Goal: Check status: Check status

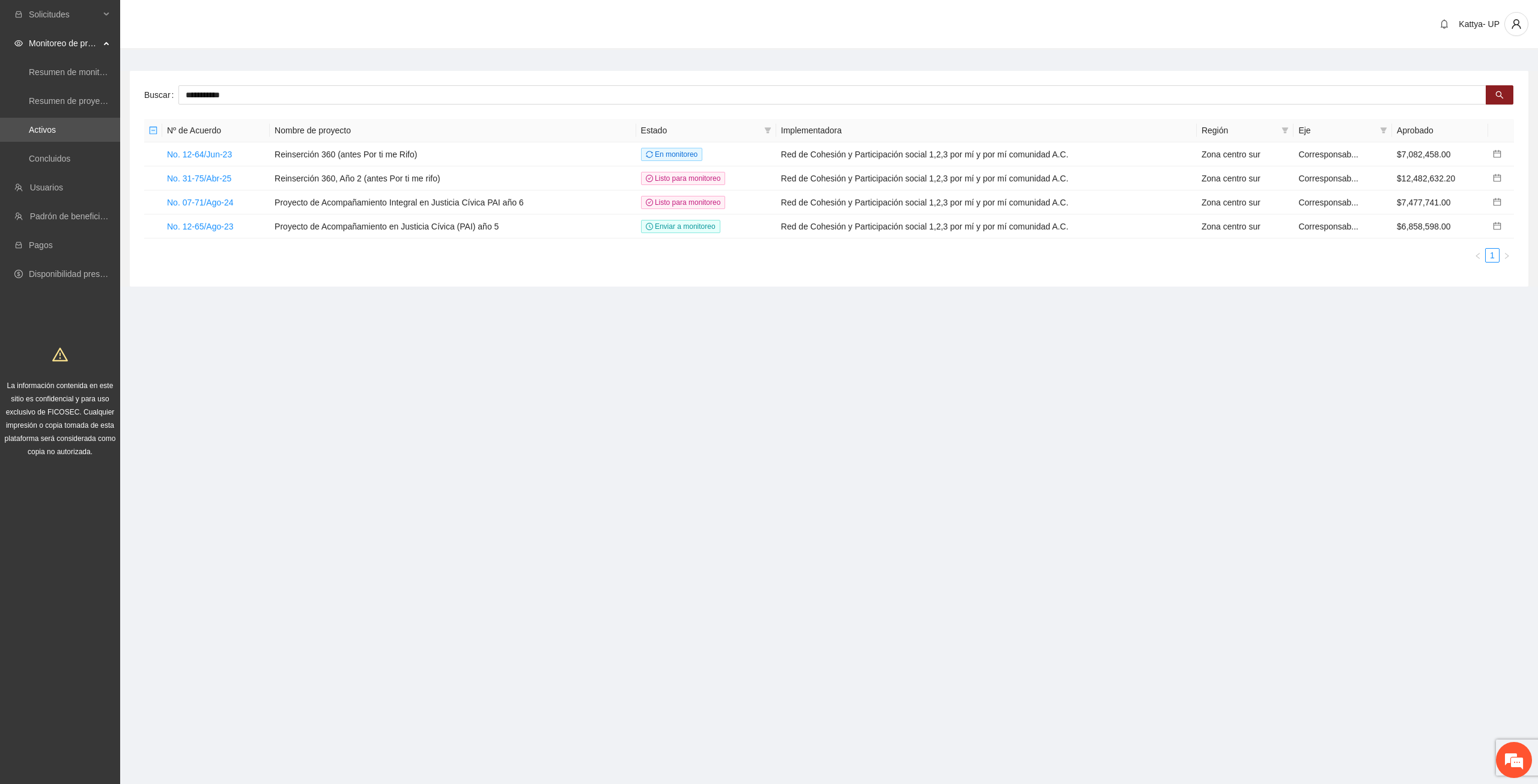
click at [258, 85] on div "**********" at bounding box center [829, 178] width 1399 height 215
click at [347, 179] on td "Reinserción 360, Año 2 (antes Por ti me rifo)" at bounding box center [453, 178] width 366 height 24
click at [183, 175] on link "No. 31-75/Abr-25" at bounding box center [200, 178] width 64 height 9
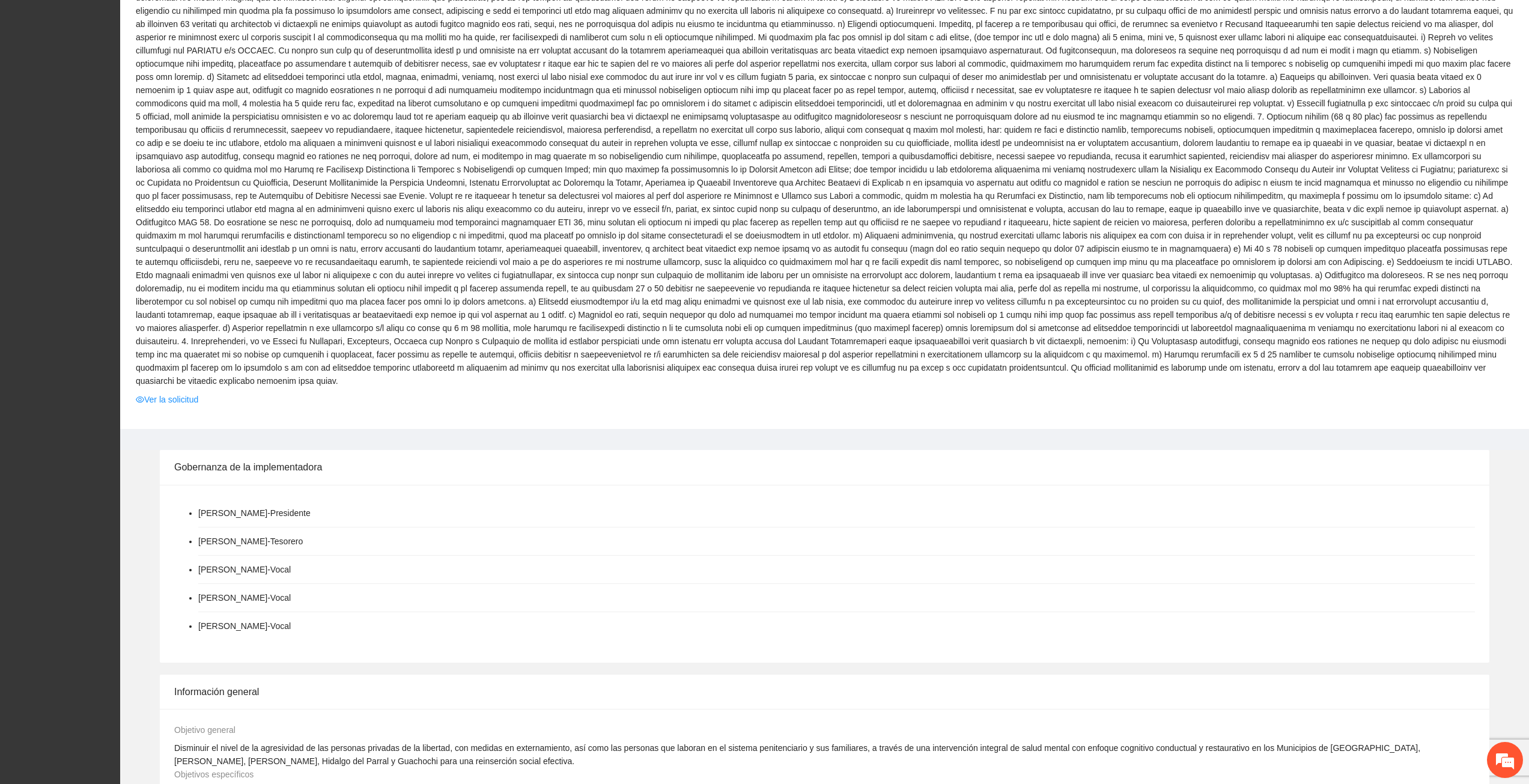
scroll to position [481, 0]
click at [203, 392] on span "Ver la solicitud" at bounding box center [824, 398] width 1377 height 13
click at [189, 392] on link "Ver la solicitud" at bounding box center [167, 398] width 63 height 13
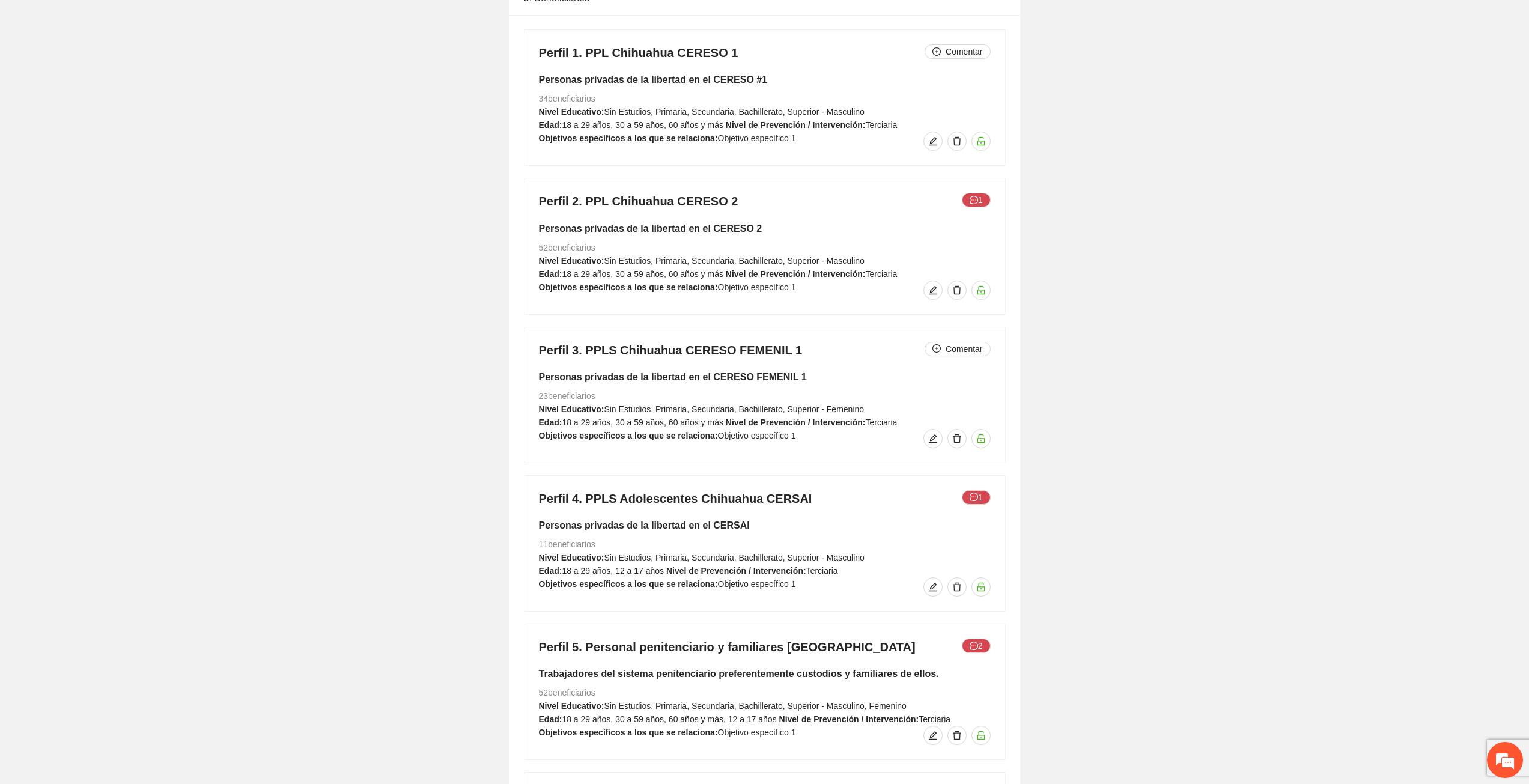
scroll to position [5522, 0]
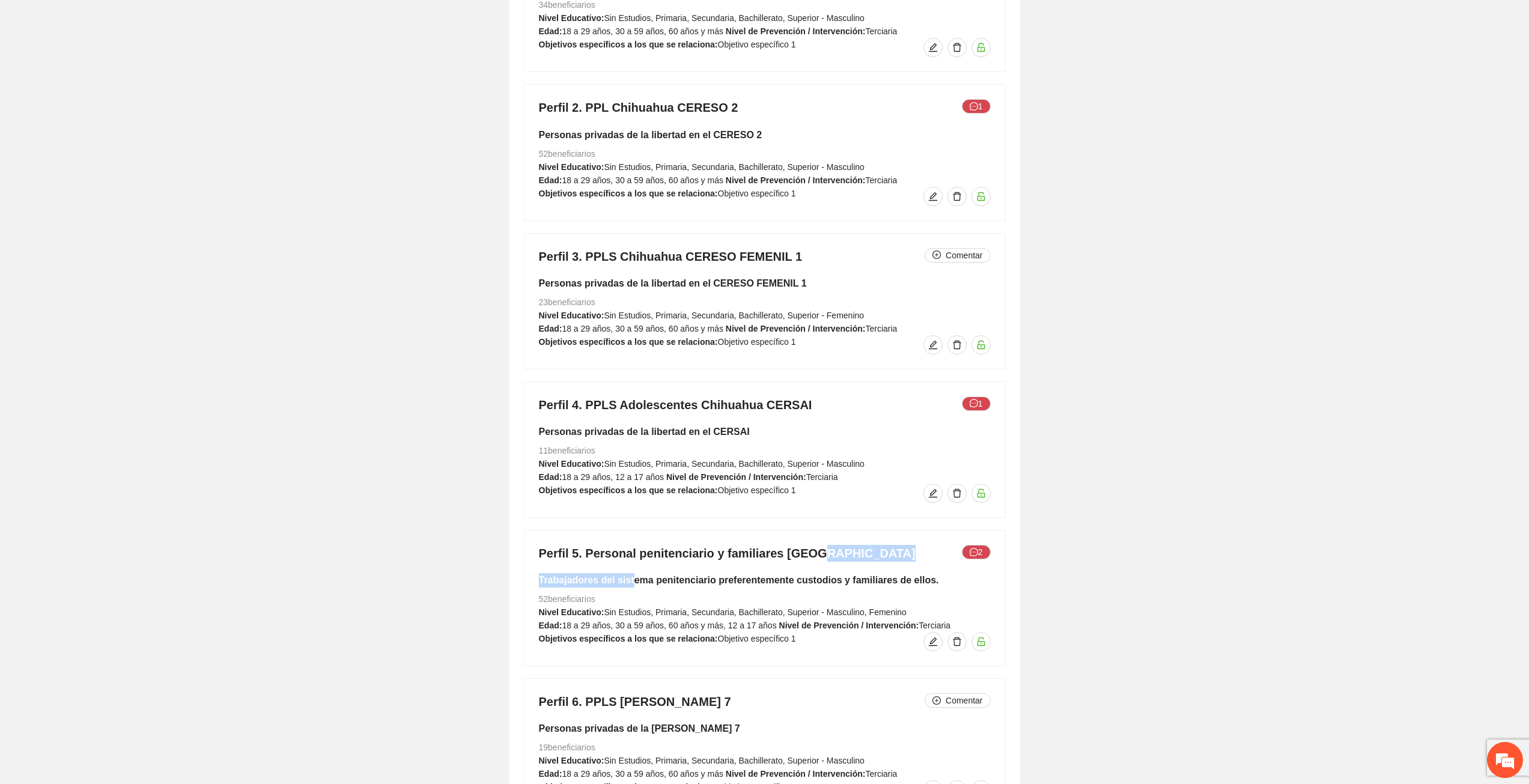
drag, startPoint x: 629, startPoint y: 545, endPoint x: 761, endPoint y: 537, distance: 132.2
click at [801, 530] on div "Perfil 5. Personal penitenciario y familiares Chihuahua 2 Trabajadores del sist…" at bounding box center [764, 598] width 481 height 135
click at [662, 544] on h4 "Perfil 5. Personal penitenciario y familiares Chihuahua 2" at bounding box center [764, 552] width 452 height 16
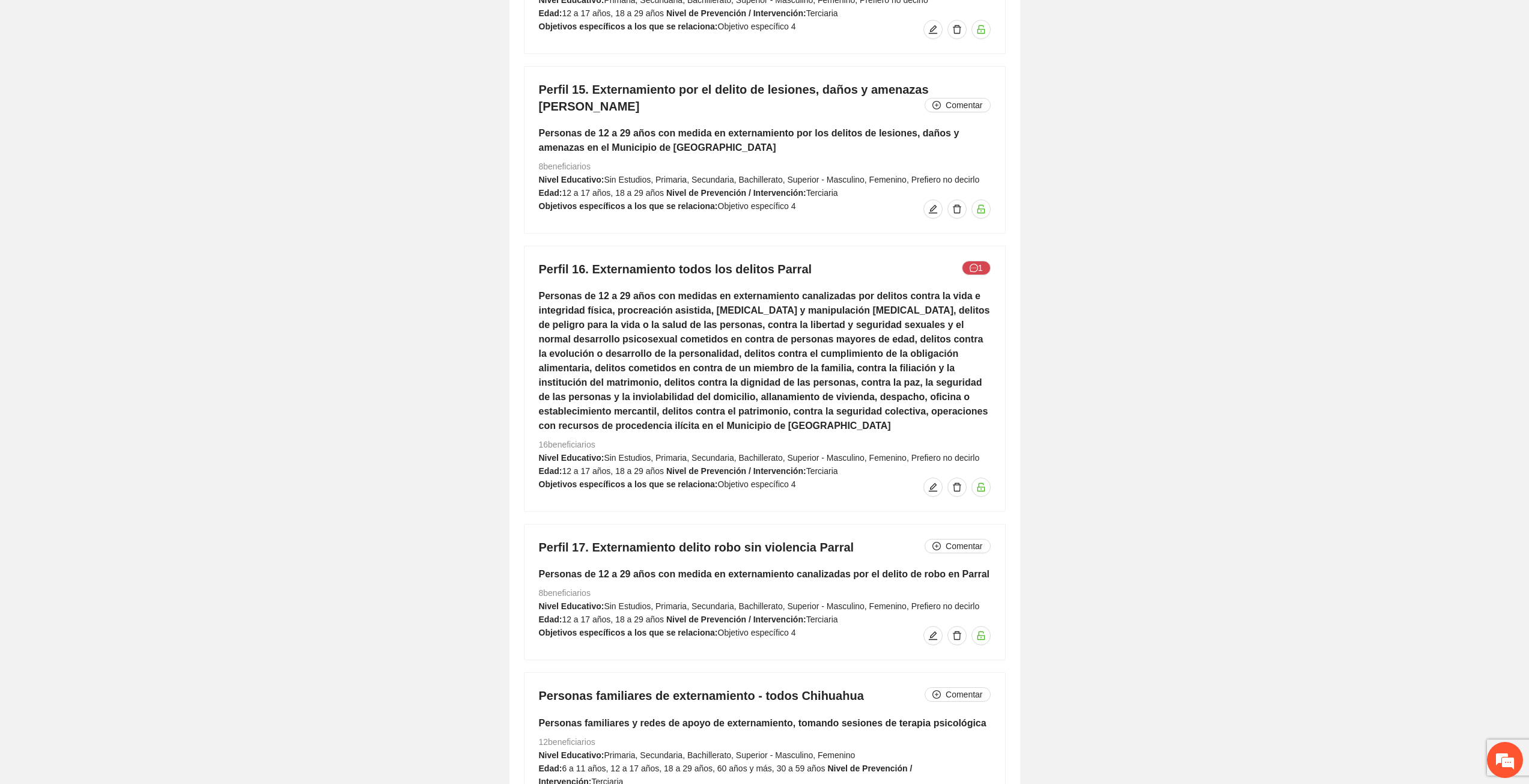
scroll to position [7924, 0]
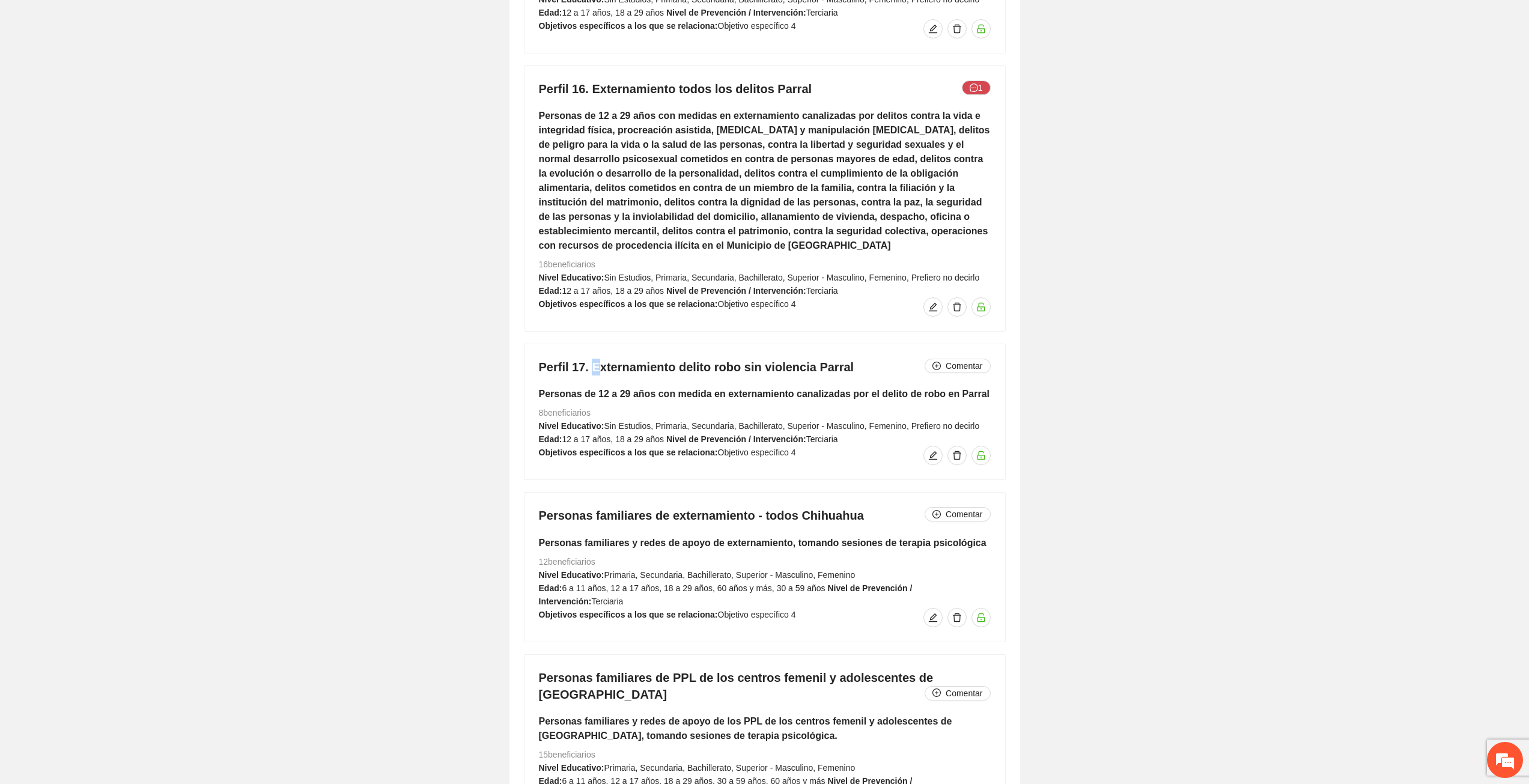
click at [594, 358] on h4 "Perfil 17. Externamiento delito robo sin violencia Parral Comentar" at bounding box center [764, 366] width 452 height 16
click at [614, 507] on h4 "Personas familiares de externamiento - todos Chihuahua Comentar" at bounding box center [764, 515] width 452 height 16
drag, startPoint x: 548, startPoint y: 478, endPoint x: 710, endPoint y: 486, distance: 162.2
click at [710, 507] on h4 "Personas familiares de externamiento - todos Chihuahua Comentar" at bounding box center [764, 515] width 452 height 16
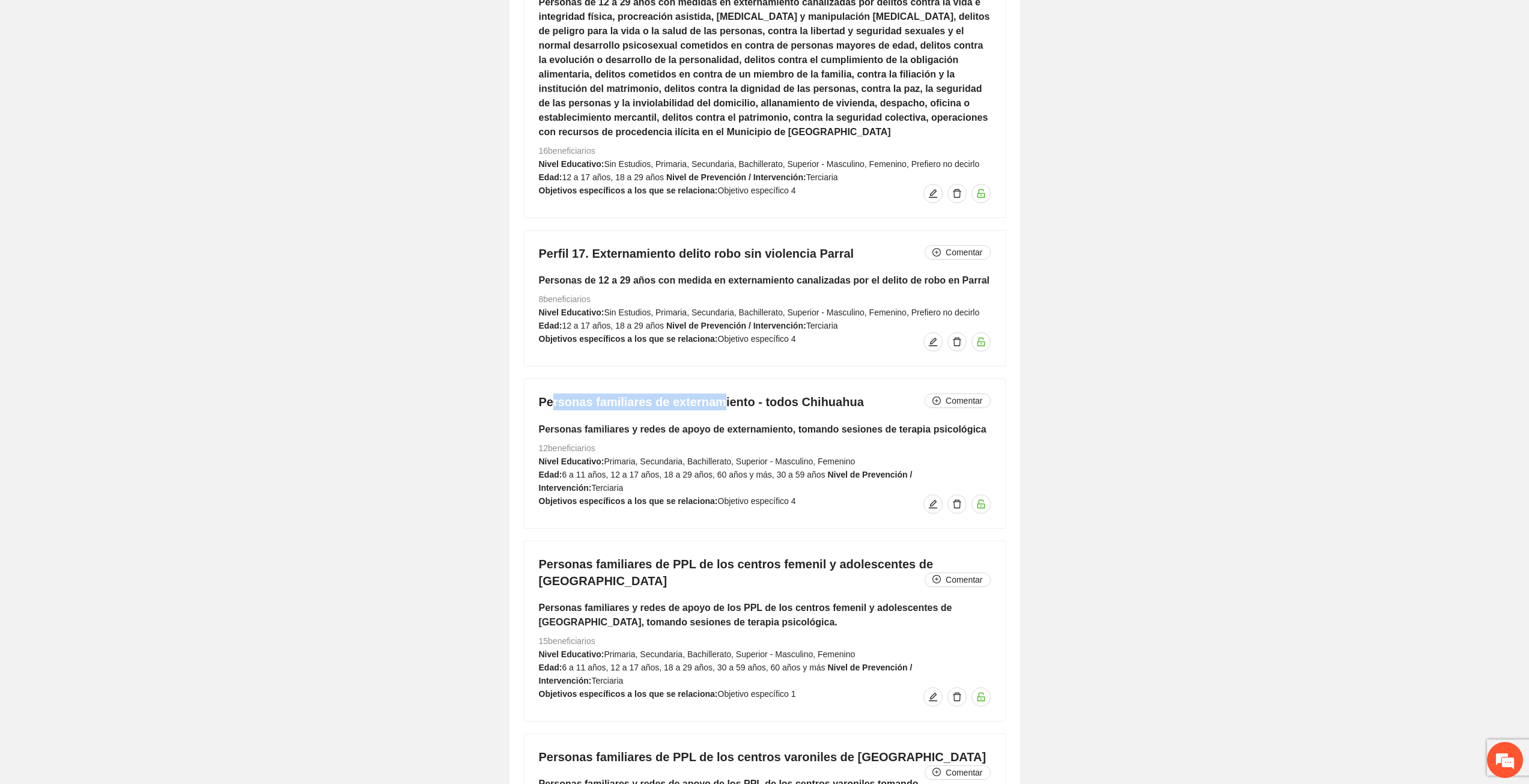
scroll to position [8043, 0]
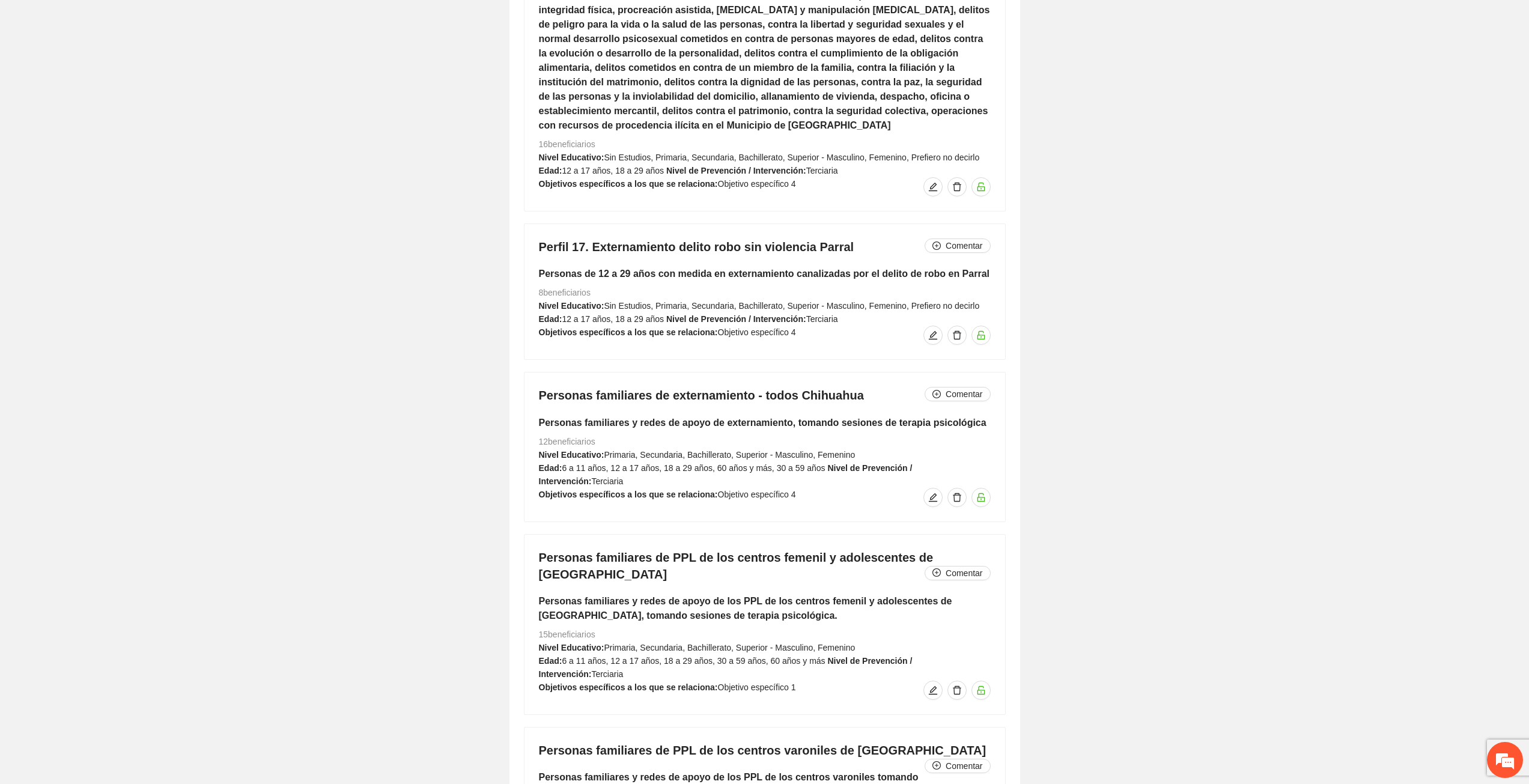
click at [601, 397] on div "Personas familiares de externamiento - todos Chihuahua Comentar Personas famili…" at bounding box center [764, 446] width 481 height 148
drag, startPoint x: 558, startPoint y: 363, endPoint x: 788, endPoint y: 546, distance: 293.9
click at [738, 387] on h4 "Personas familiares de externamiento - todos Chihuahua Comentar" at bounding box center [764, 394] width 452 height 16
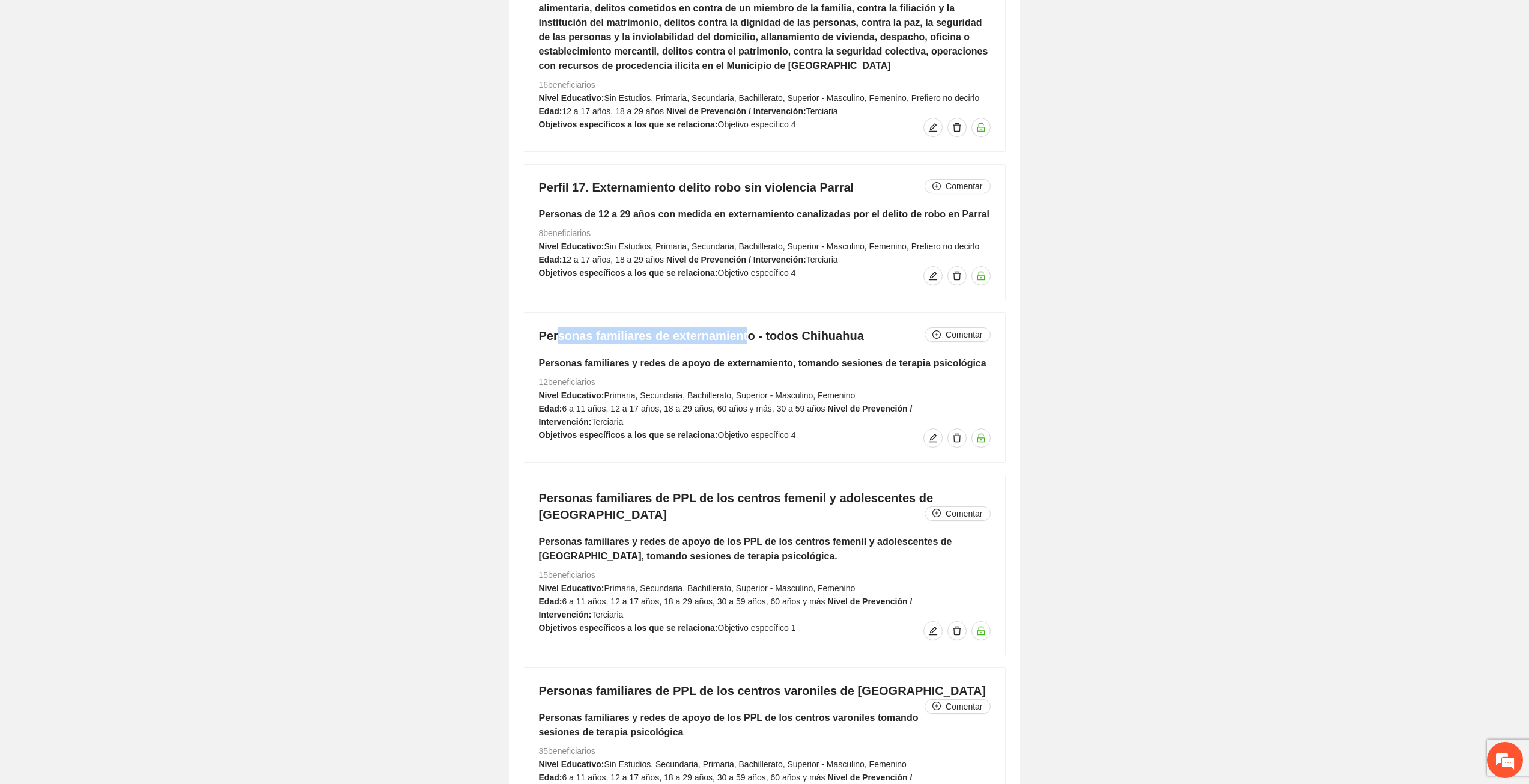
scroll to position [8104, 0]
drag, startPoint x: 576, startPoint y: 452, endPoint x: 705, endPoint y: 454, distance: 129.0
click at [705, 489] on h4 "Personas familiares de PPL de los centros femenil y adolescentes de [GEOGRAPHIC…" at bounding box center [764, 505] width 452 height 34
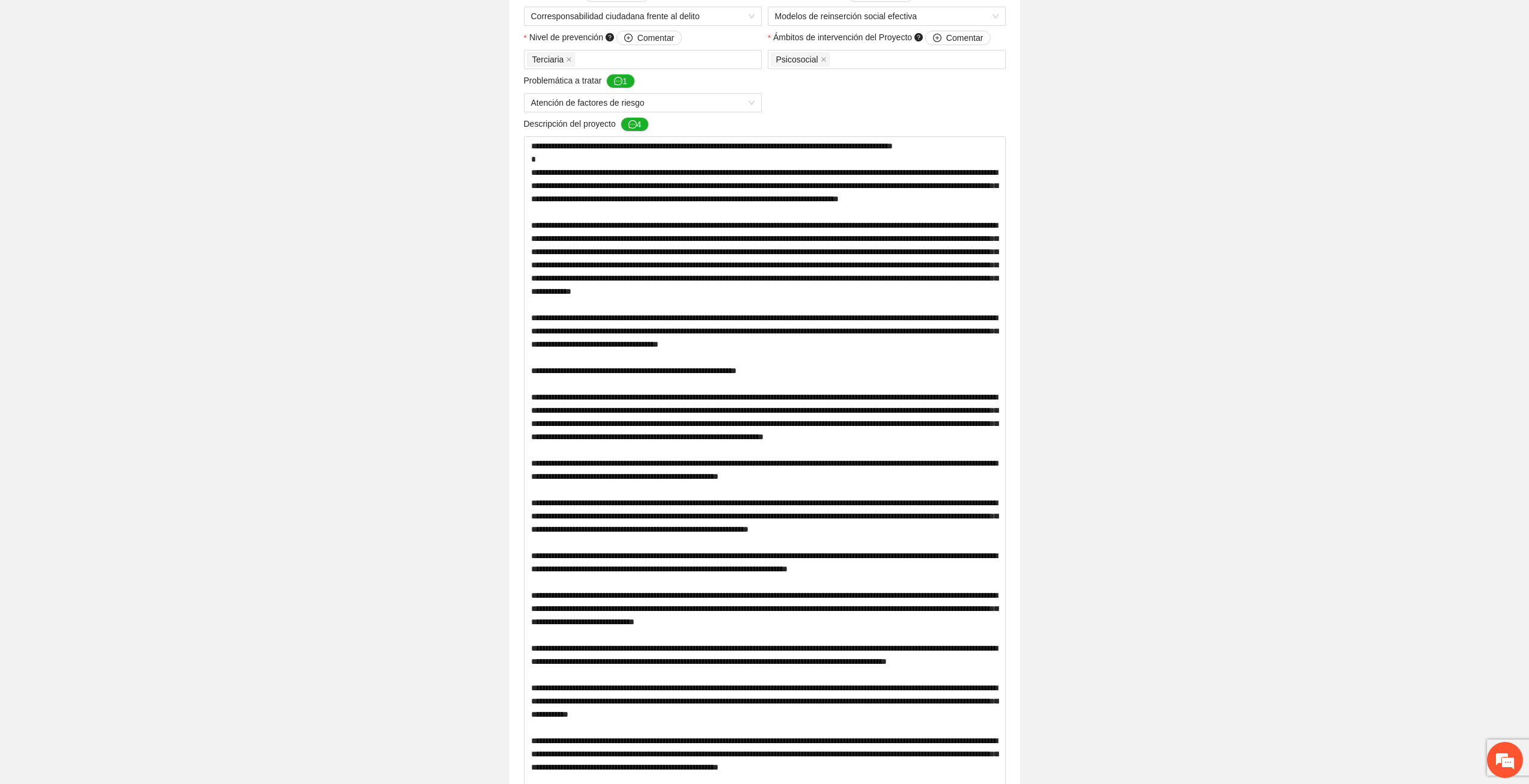
scroll to position [0, 0]
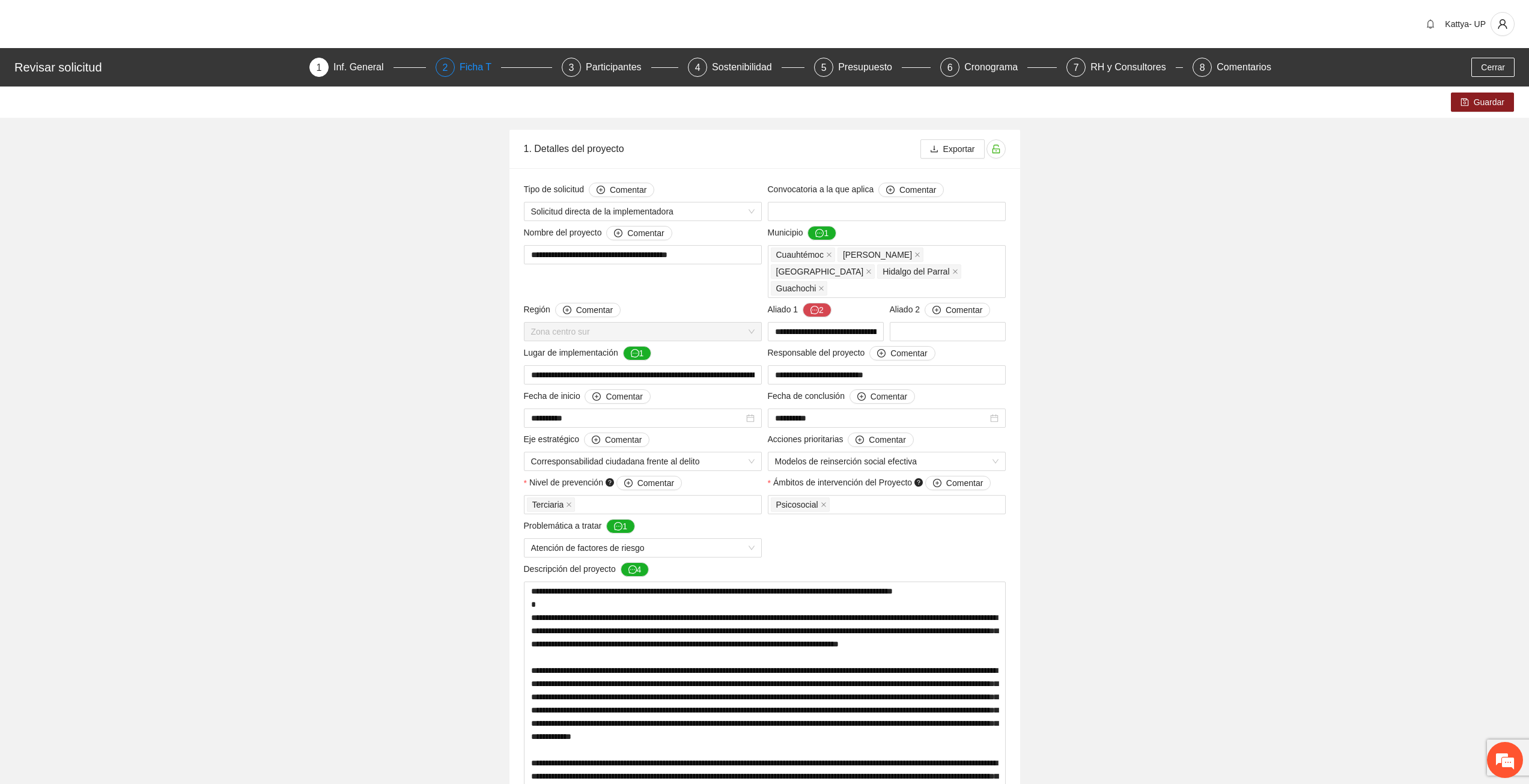
click at [467, 72] on div "Ficha T" at bounding box center [480, 67] width 42 height 19
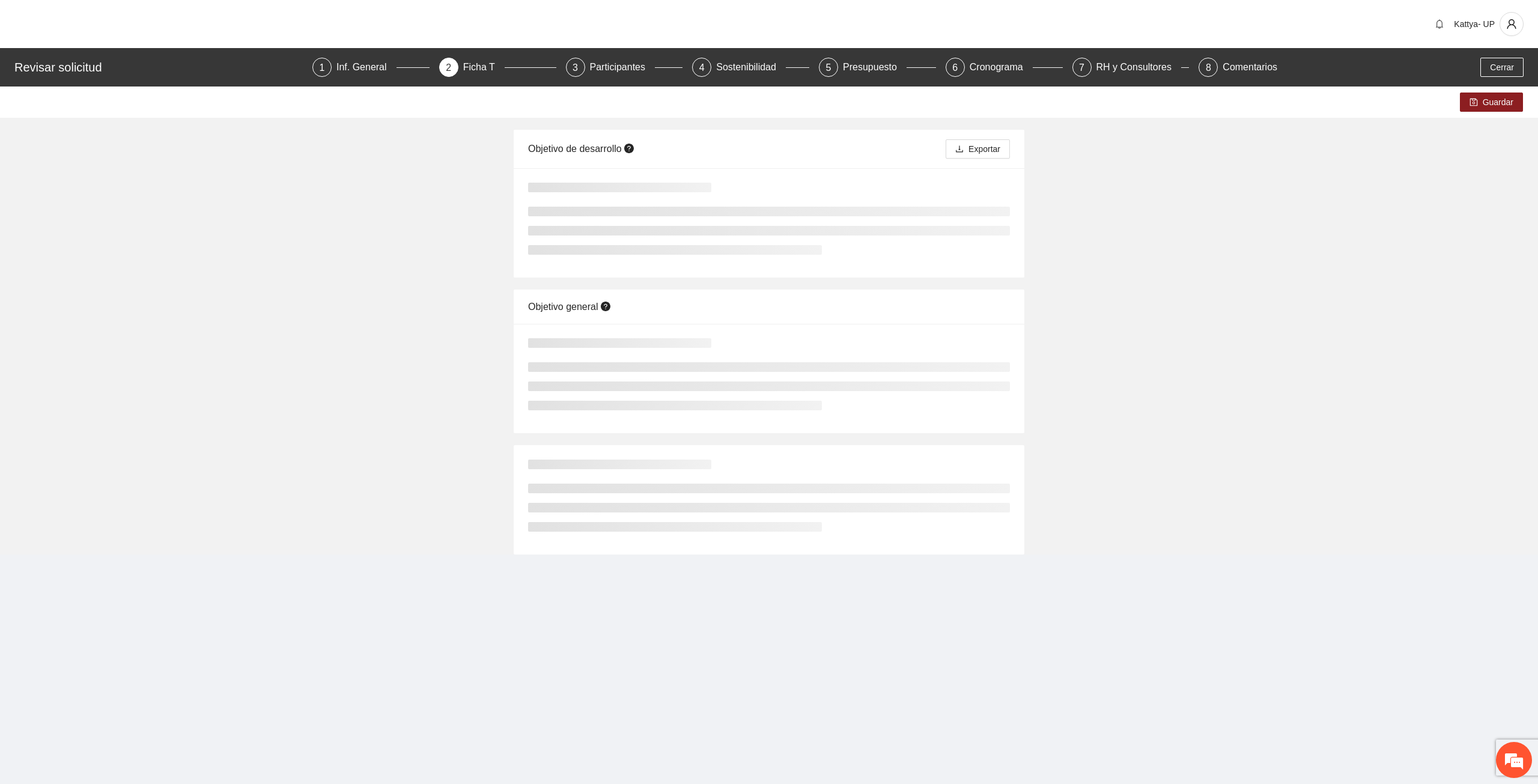
click at [1188, 373] on div "Guardar Objetivo de desarrollo Exportar Objetivo general" at bounding box center [769, 321] width 1538 height 468
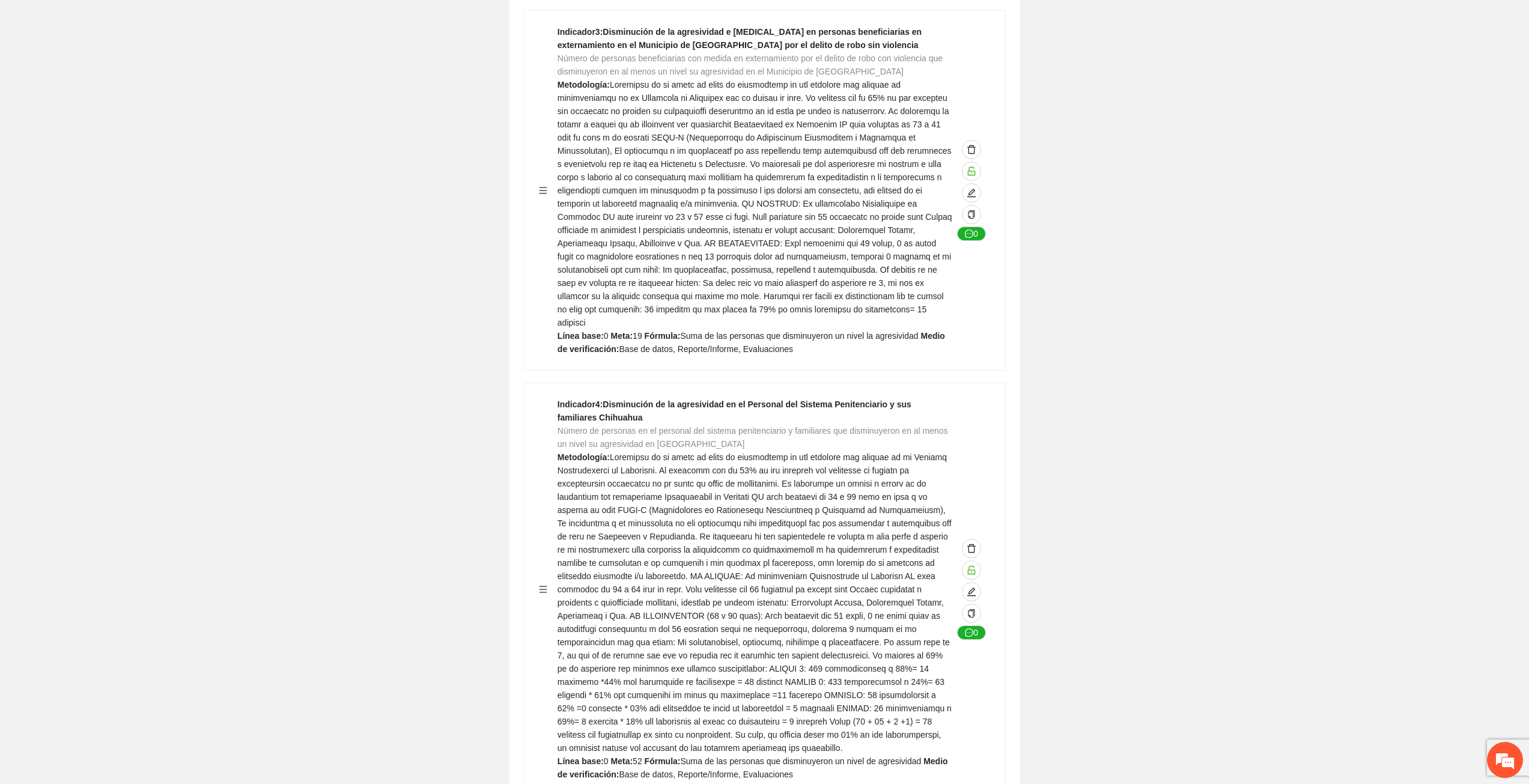
scroll to position [3543, 0]
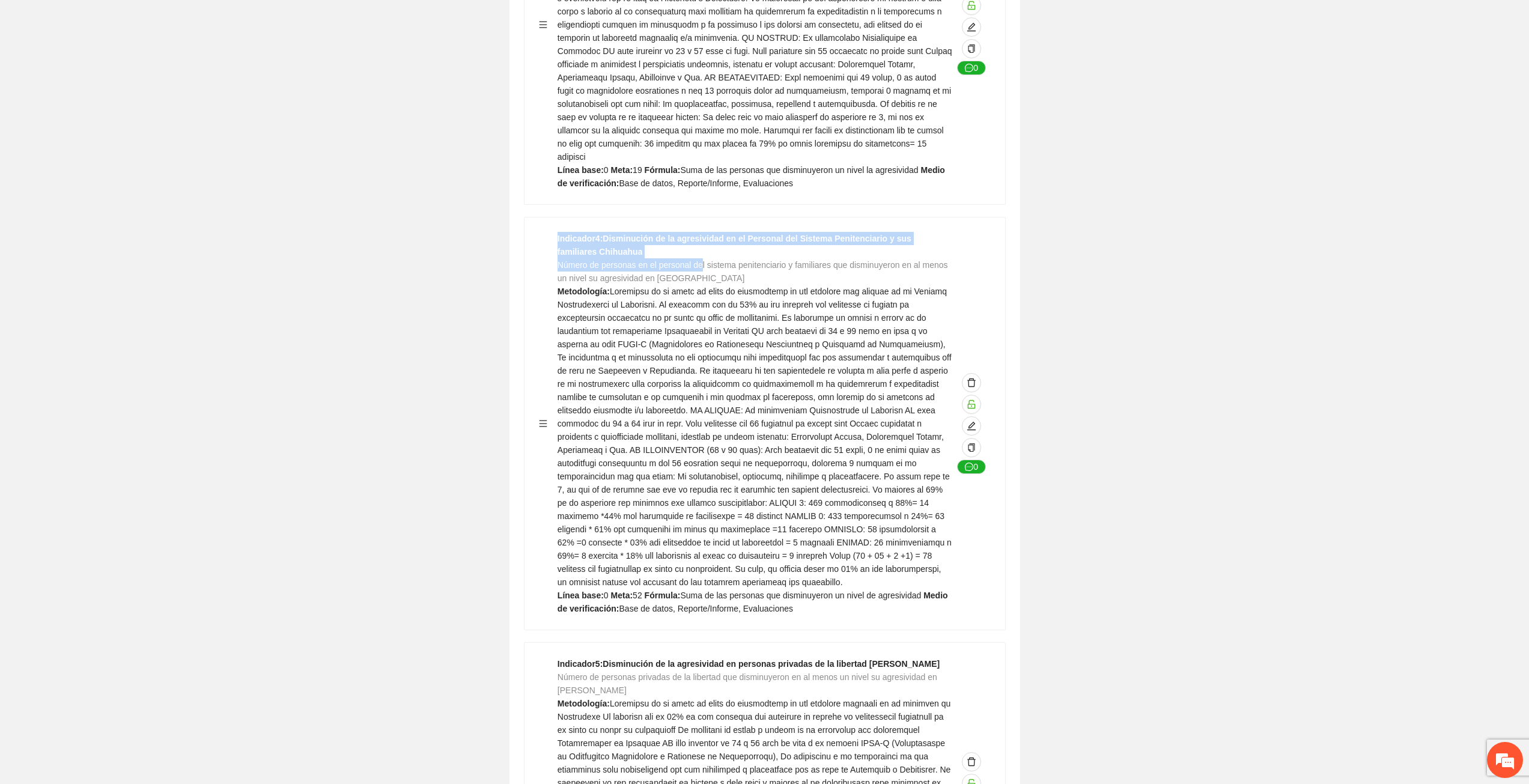
click at [700, 232] on div "Indicador 4 : Disminución de la agresividad en el Personal del Sistema Penitenc…" at bounding box center [754, 423] width 395 height 383
click at [697, 260] on span "Número de personas en el personal del sistema penitenciario y familiares que di…" at bounding box center [752, 271] width 390 height 23
drag, startPoint x: 874, startPoint y: 188, endPoint x: 848, endPoint y: 231, distance: 50.2
click at [849, 232] on div "Indicador 4 : Disminución de la agresividad en el Personal del Sistema Penitenc…" at bounding box center [754, 423] width 395 height 383
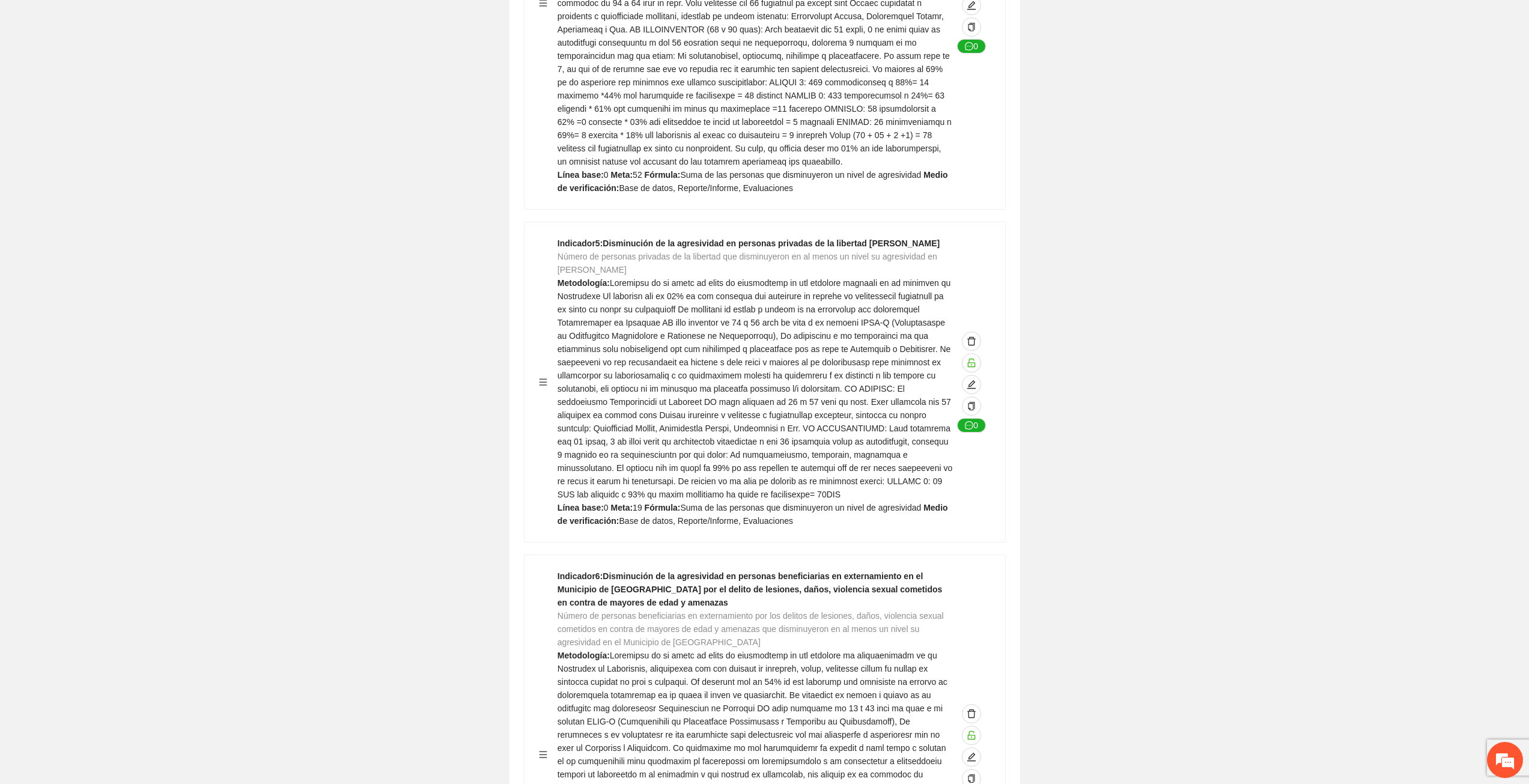
scroll to position [4024, 0]
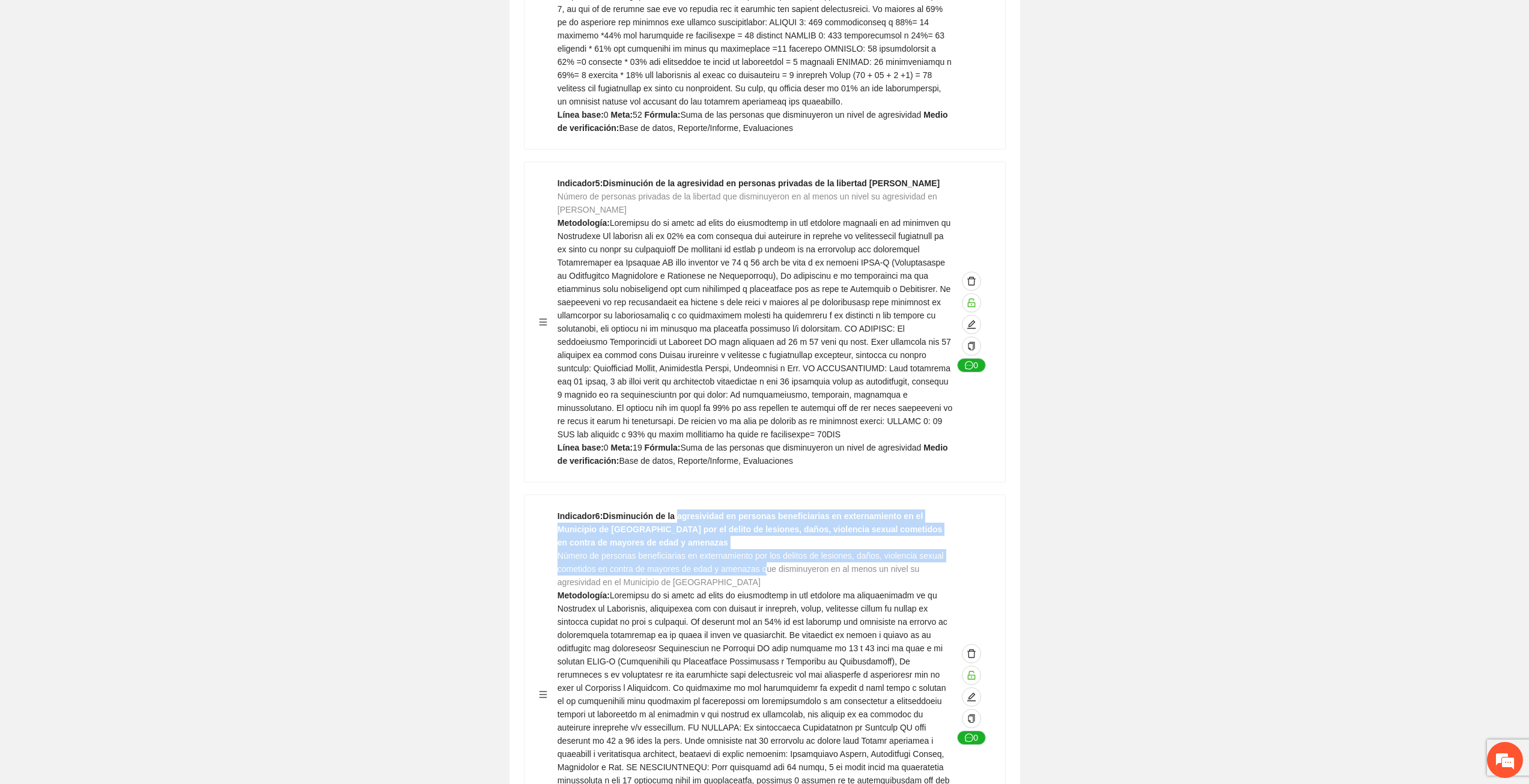
drag, startPoint x: 677, startPoint y: 468, endPoint x: 764, endPoint y: 518, distance: 100.3
click at [764, 519] on div "Indicador 6 : Disminución de la agresividad en personas beneficiarias en extern…" at bounding box center [754, 694] width 395 height 370
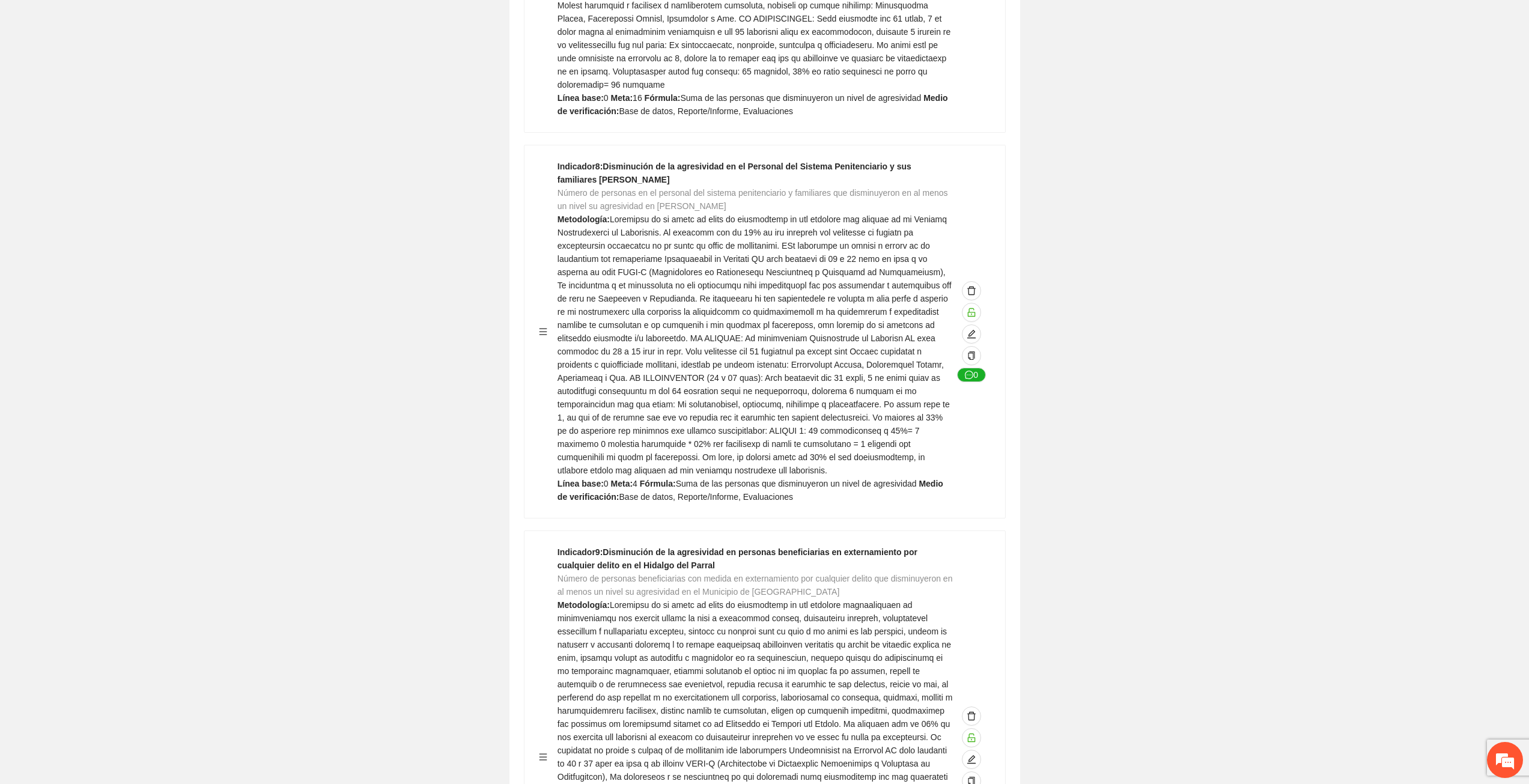
scroll to position [5225, 0]
drag, startPoint x: 702, startPoint y: 489, endPoint x: 893, endPoint y: 483, distance: 191.1
click at [893, 546] on strong "Indicador 9 : Disminución de la agresividad en personas beneficiarias en extern…" at bounding box center [737, 557] width 360 height 23
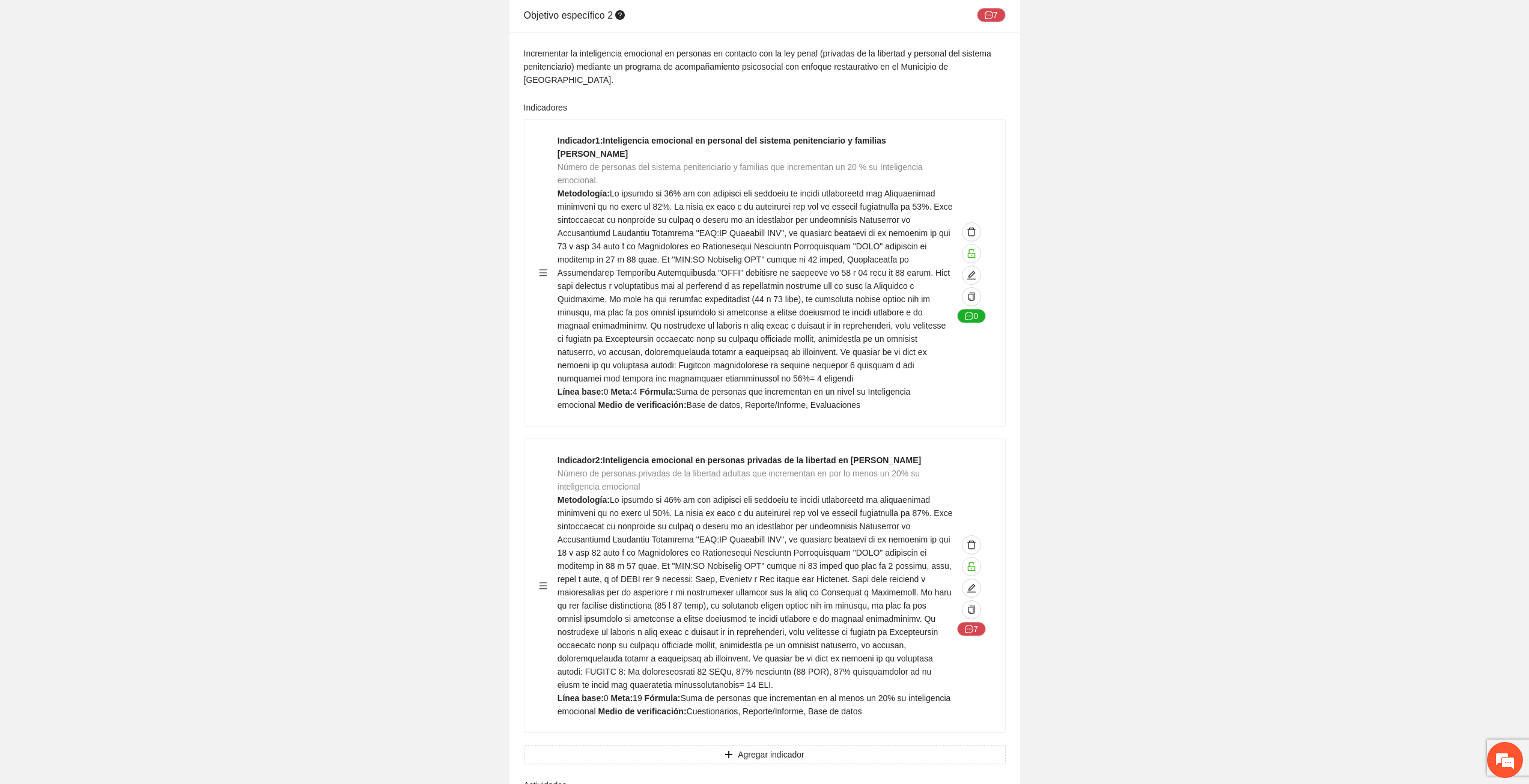
scroll to position [19578, 0]
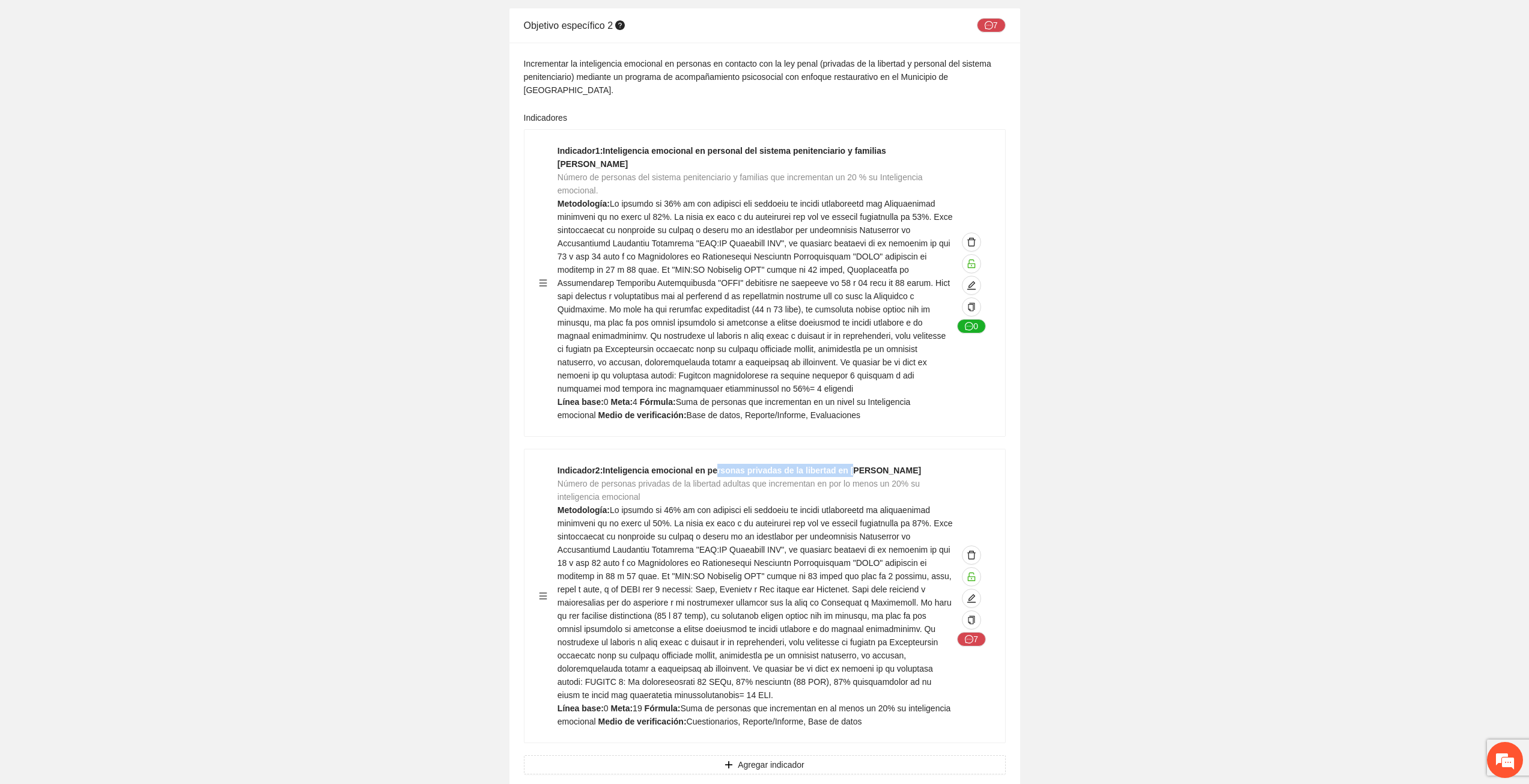
drag, startPoint x: 716, startPoint y: 349, endPoint x: 677, endPoint y: 138, distance: 214.6
click at [848, 465] on strong "Indicador 2 : Inteligencia emocional en personas privadas de la libertad en [PE…" at bounding box center [739, 470] width 364 height 9
drag, startPoint x: 639, startPoint y: 53, endPoint x: 764, endPoint y: 49, distance: 125.1
click at [764, 144] on div "Indicador 1 : Inteligencia emocional en personal del sistema penitenciario y fa…" at bounding box center [754, 282] width 395 height 277
click at [761, 144] on div "Indicador 1 : Inteligencia emocional en personal del sistema penitenciario y fa…" at bounding box center [754, 282] width 395 height 277
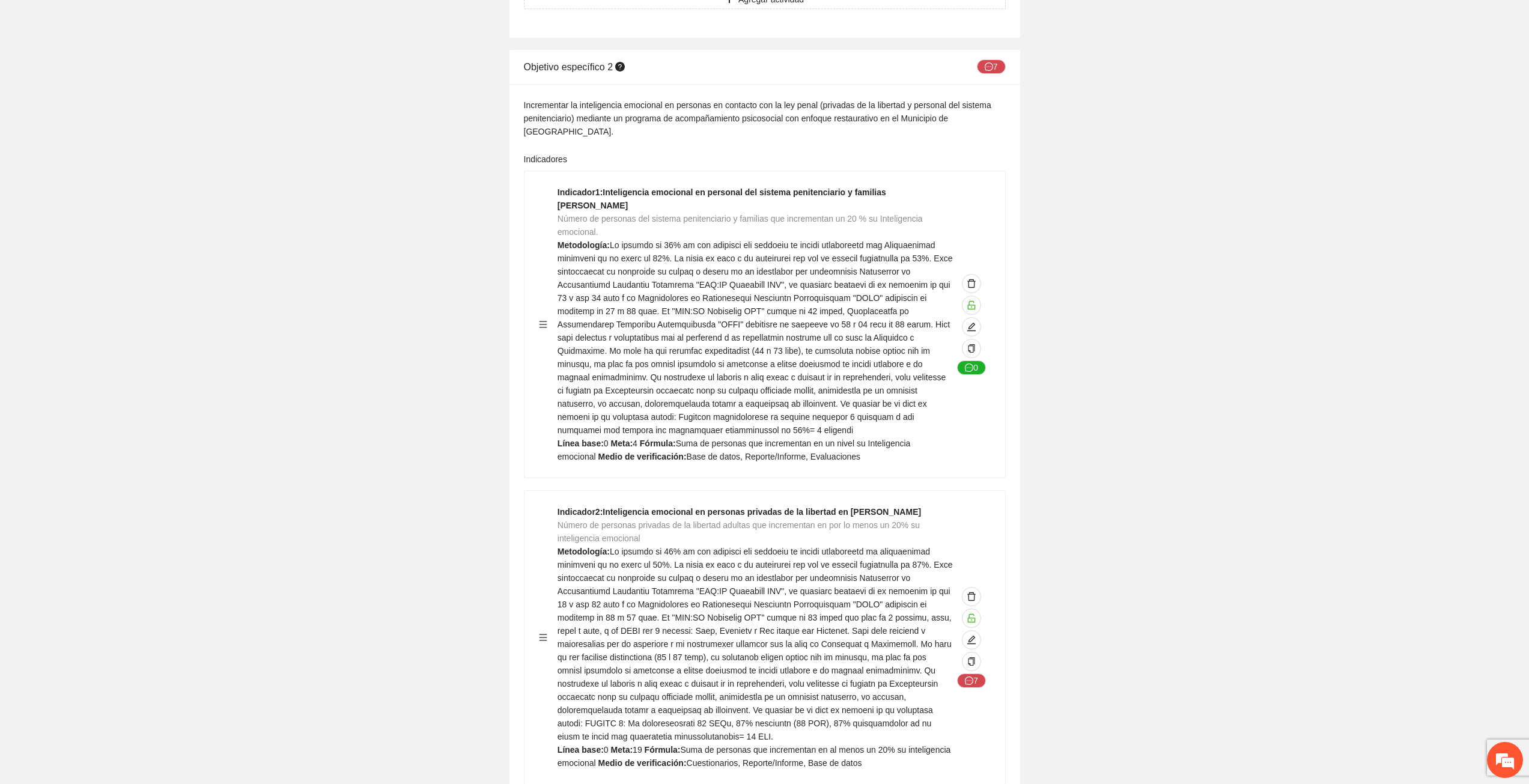
scroll to position [19518, 0]
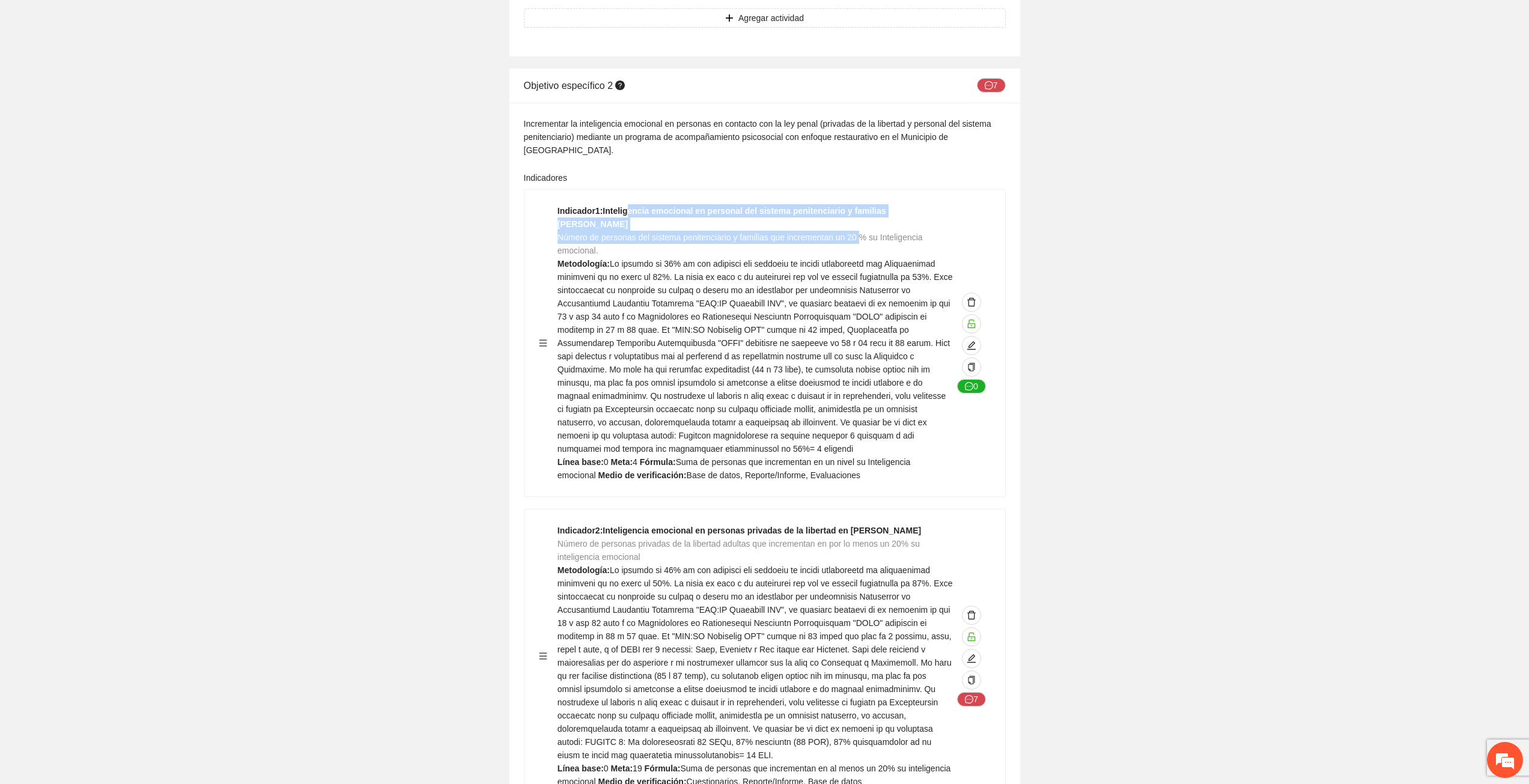
drag, startPoint x: 628, startPoint y: 108, endPoint x: 808, endPoint y: 277, distance: 246.9
click at [856, 204] on div "Indicador 1 : Inteligencia emocional en personal del sistema penitenciario y fa…" at bounding box center [754, 343] width 395 height 277
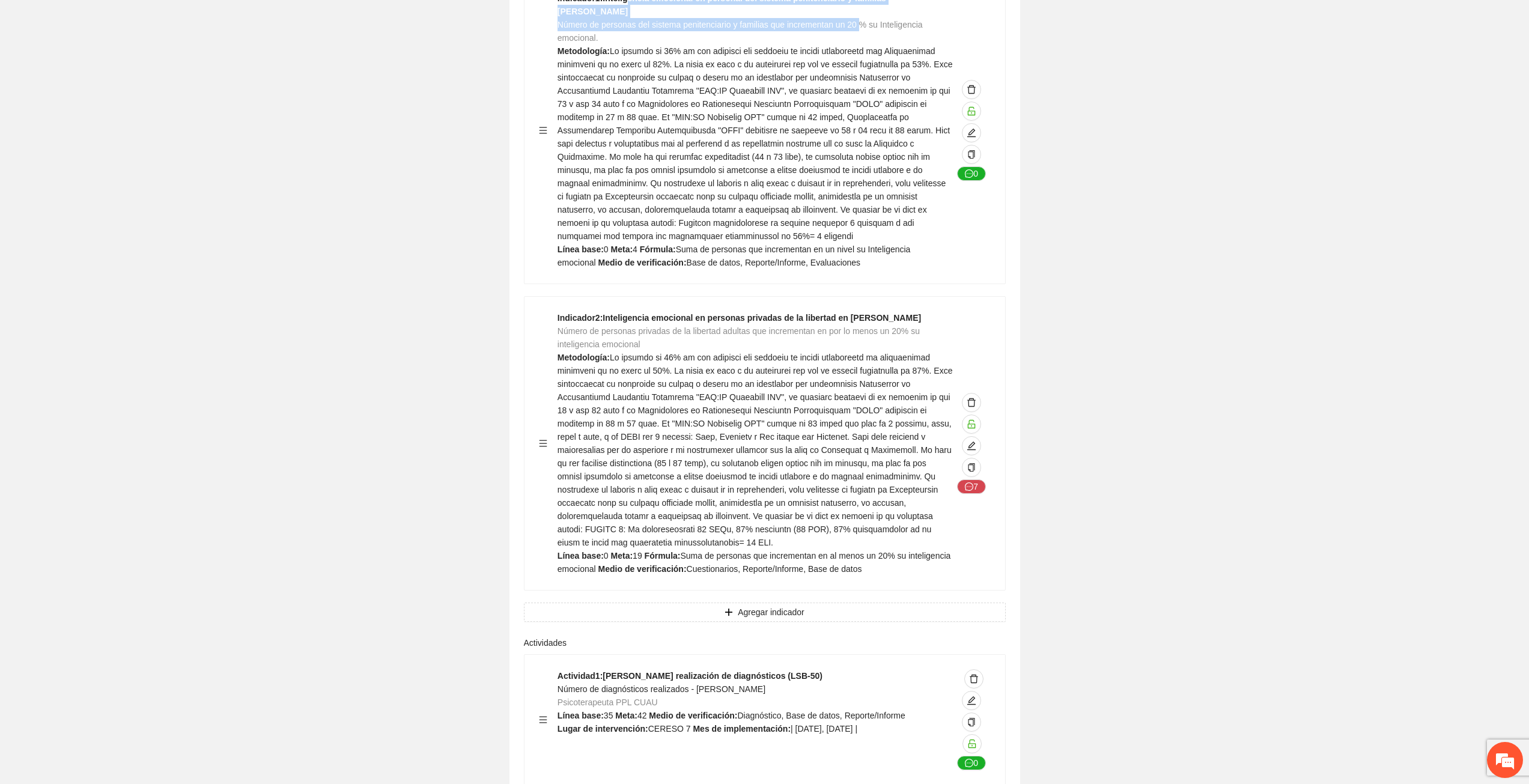
scroll to position [19638, 0]
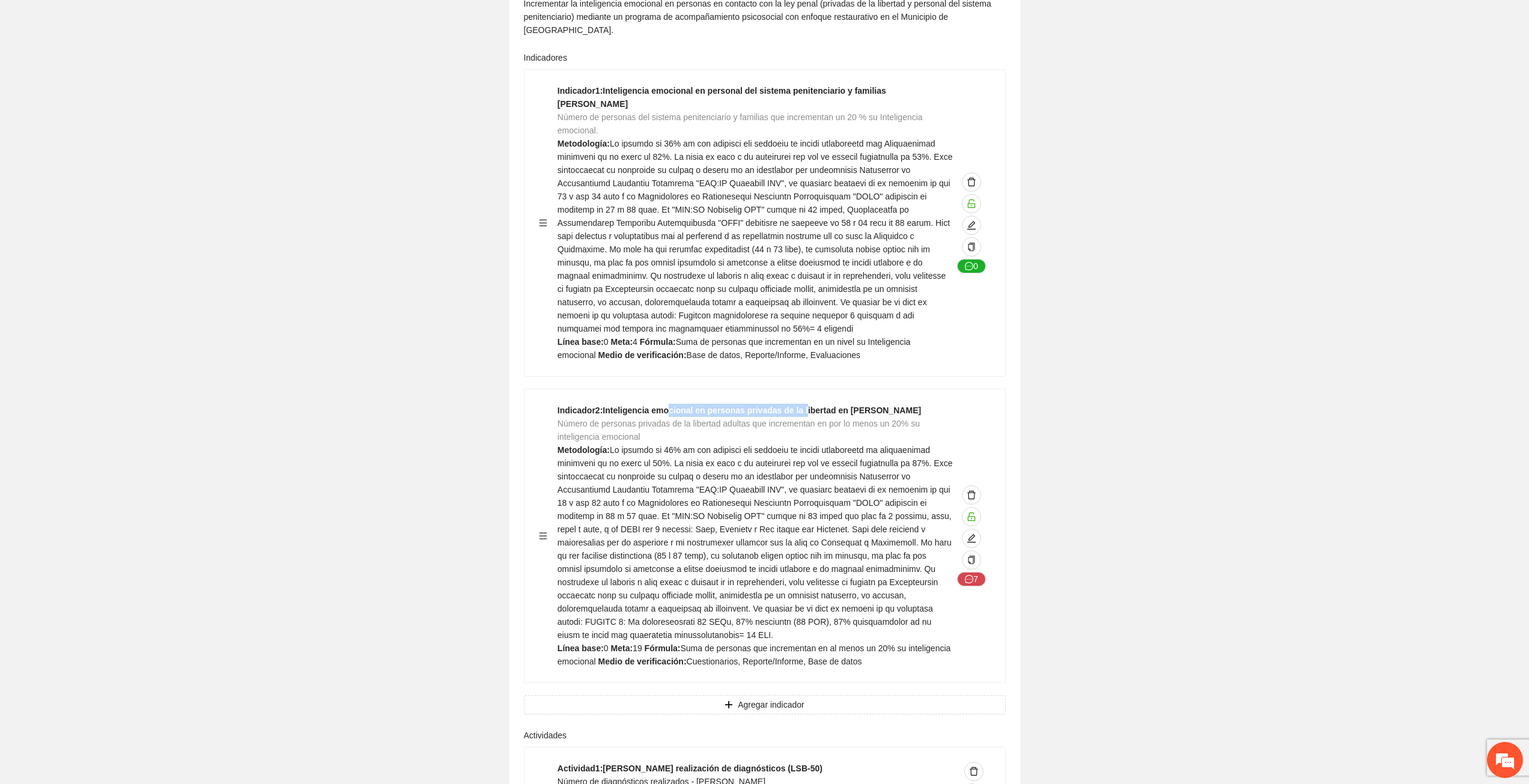
drag, startPoint x: 667, startPoint y: 295, endPoint x: 823, endPoint y: 390, distance: 182.6
click at [801, 405] on strong "Indicador 2 : Inteligencia emocional en personas privadas de la libertad en [PE…" at bounding box center [739, 410] width 364 height 9
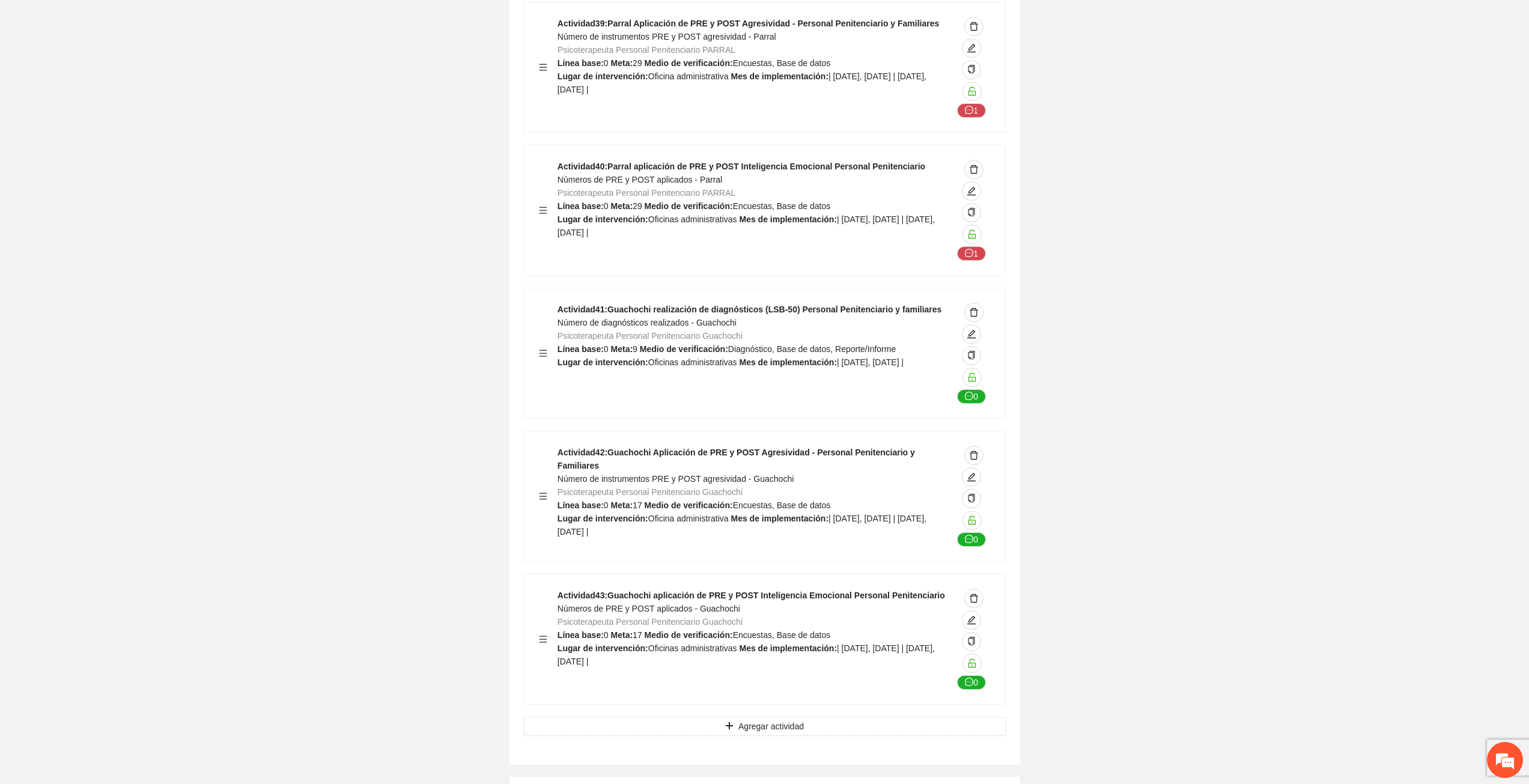
scroll to position [31061, 0]
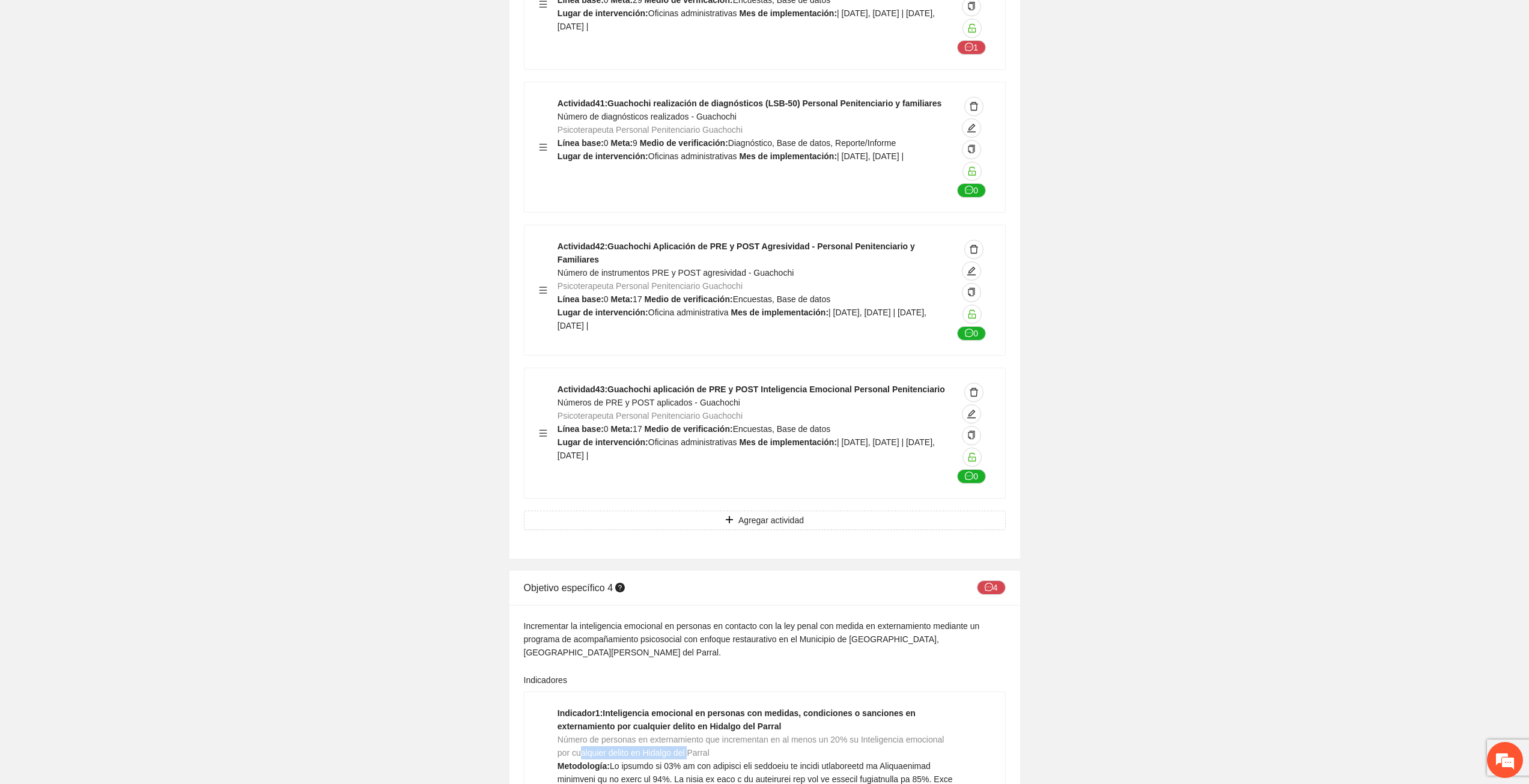
drag, startPoint x: 581, startPoint y: 603, endPoint x: 690, endPoint y: 606, distance: 109.0
click at [690, 735] on span "Número de personas en externamiento que incrementan en al menos un 20% su Intel…" at bounding box center [750, 746] width 387 height 23
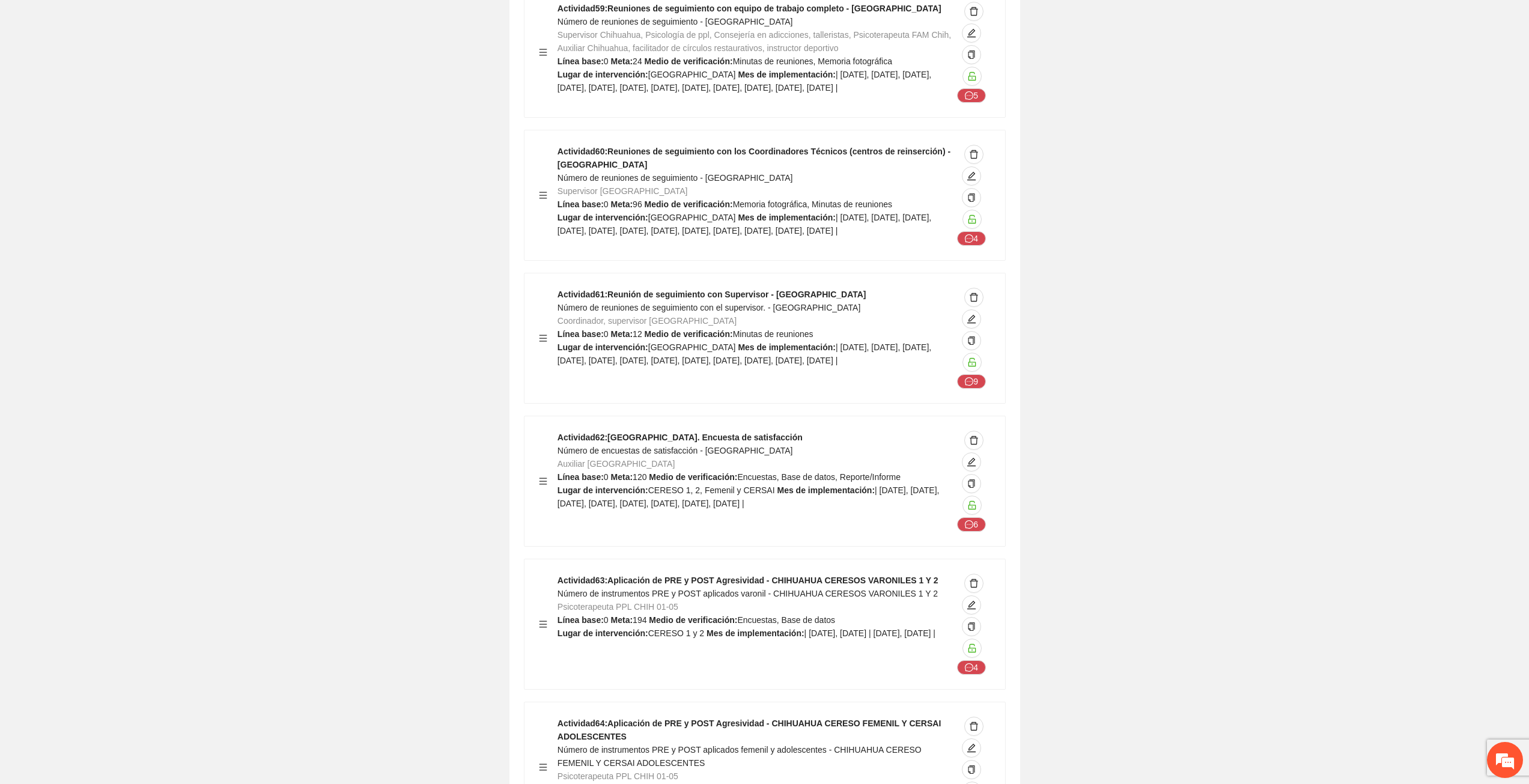
scroll to position [0, 0]
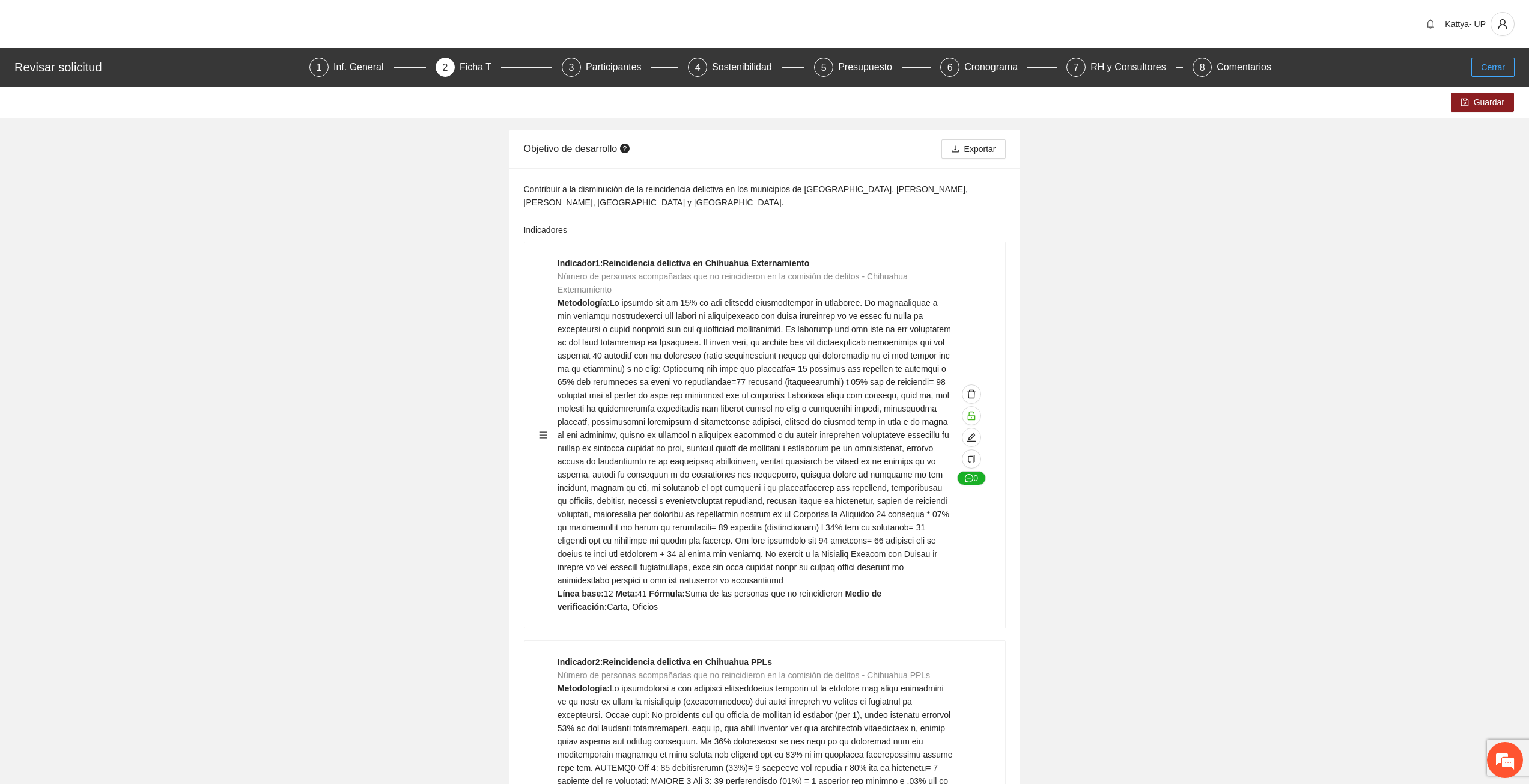
click at [1498, 68] on span "Cerrar" at bounding box center [1492, 67] width 24 height 13
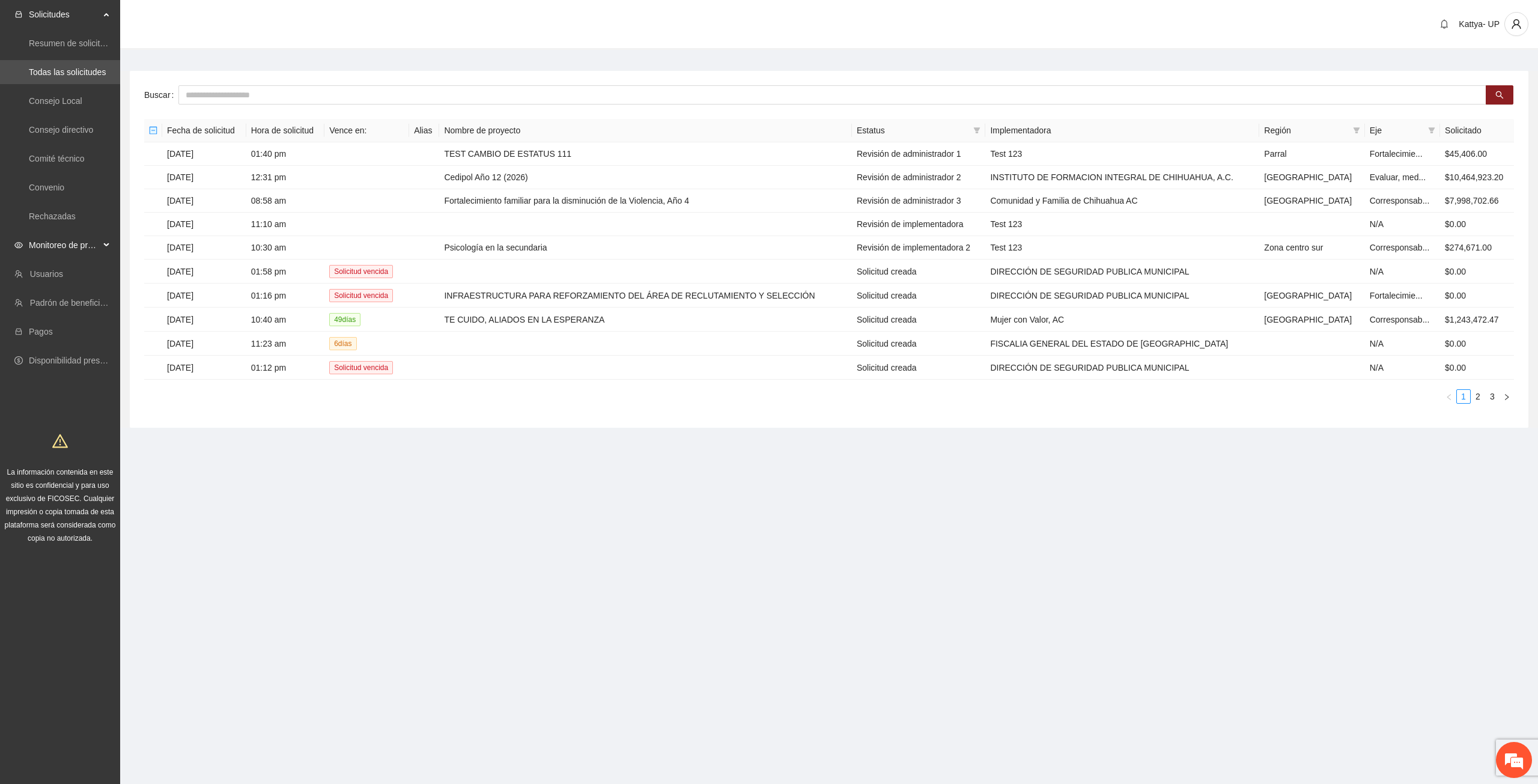
click at [75, 245] on span "Monitoreo de proyectos" at bounding box center [64, 245] width 71 height 24
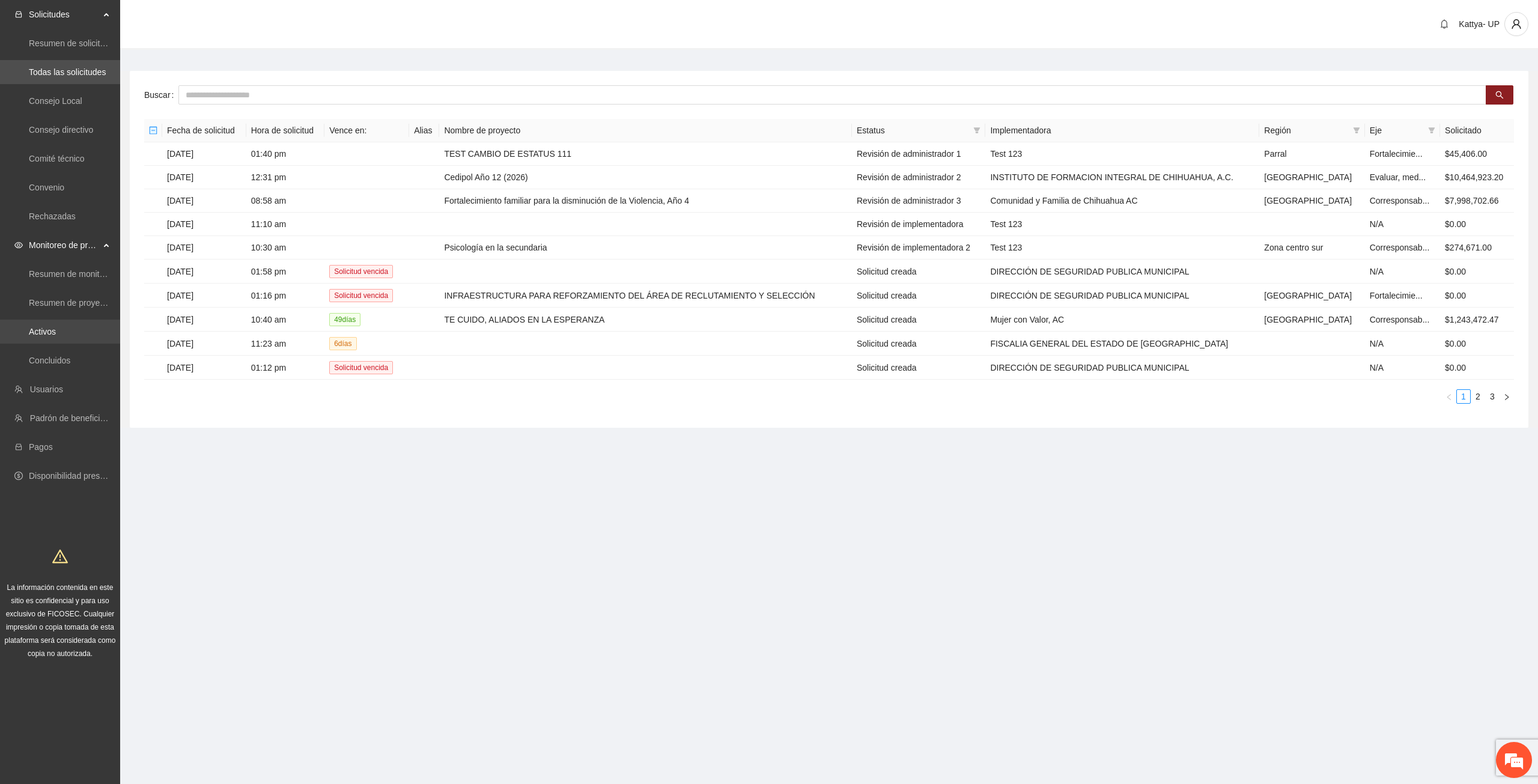
click at [56, 330] on link "Activos" at bounding box center [42, 332] width 27 height 9
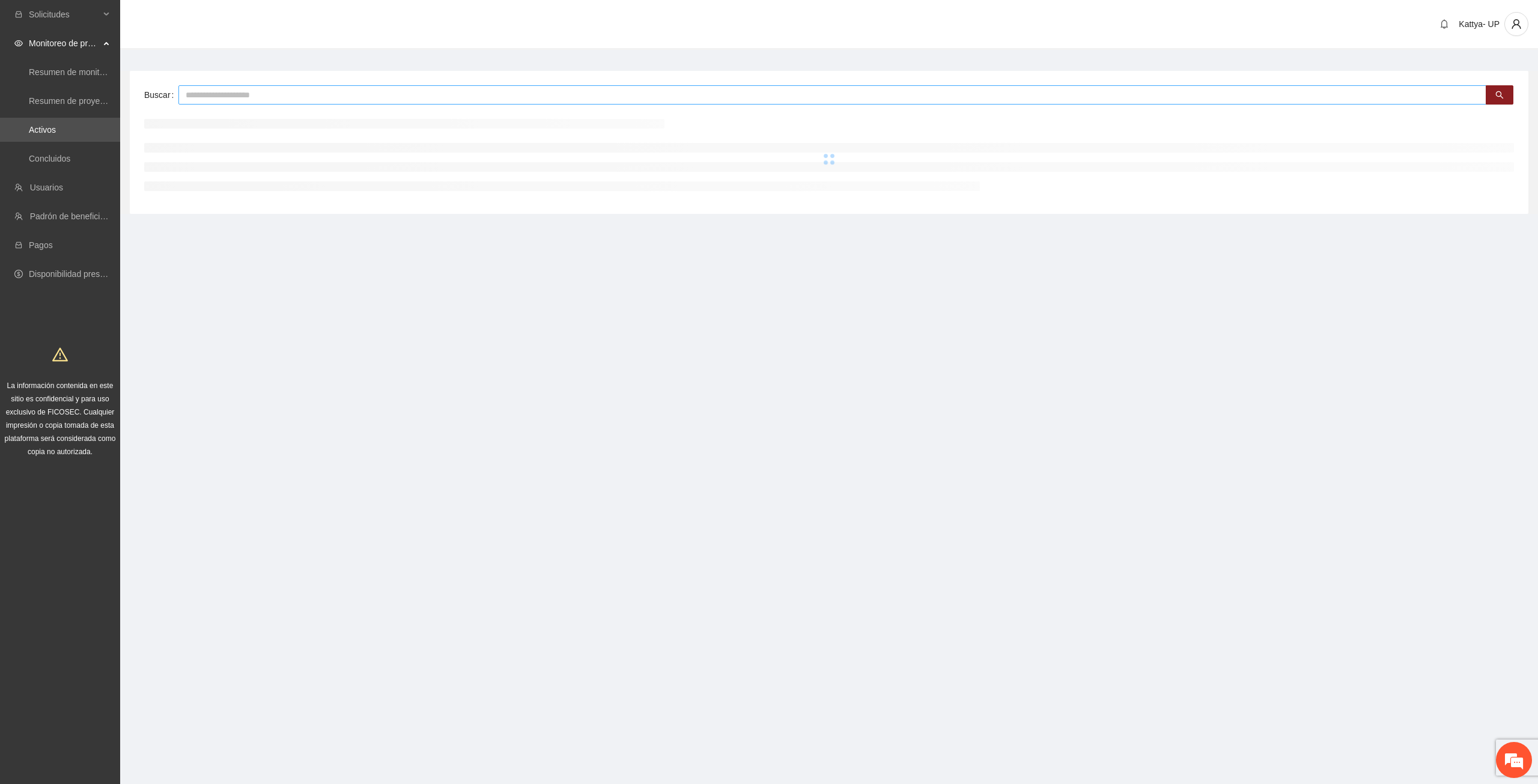
click at [259, 97] on input "text" at bounding box center [832, 95] width 1308 height 19
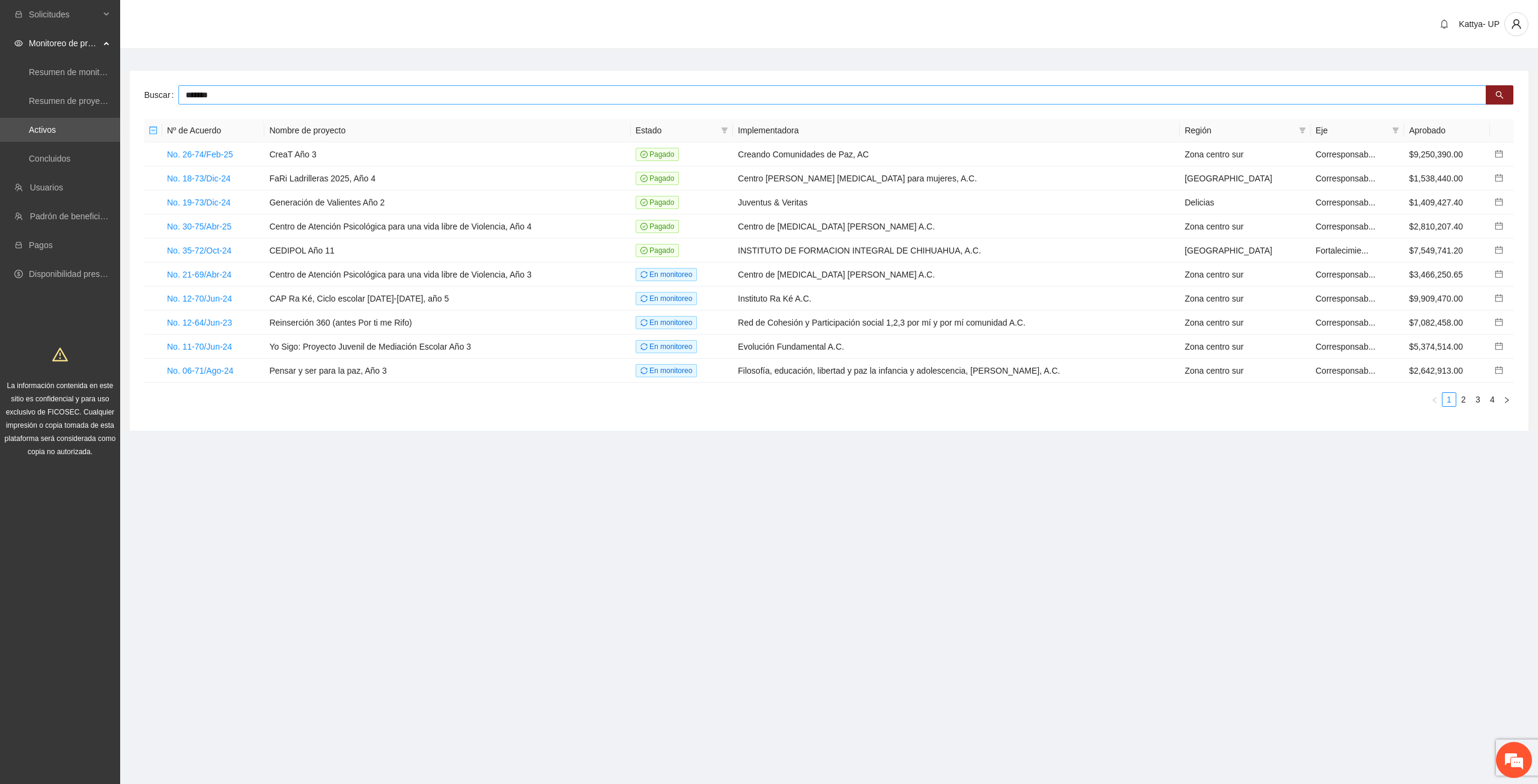
type input "*******"
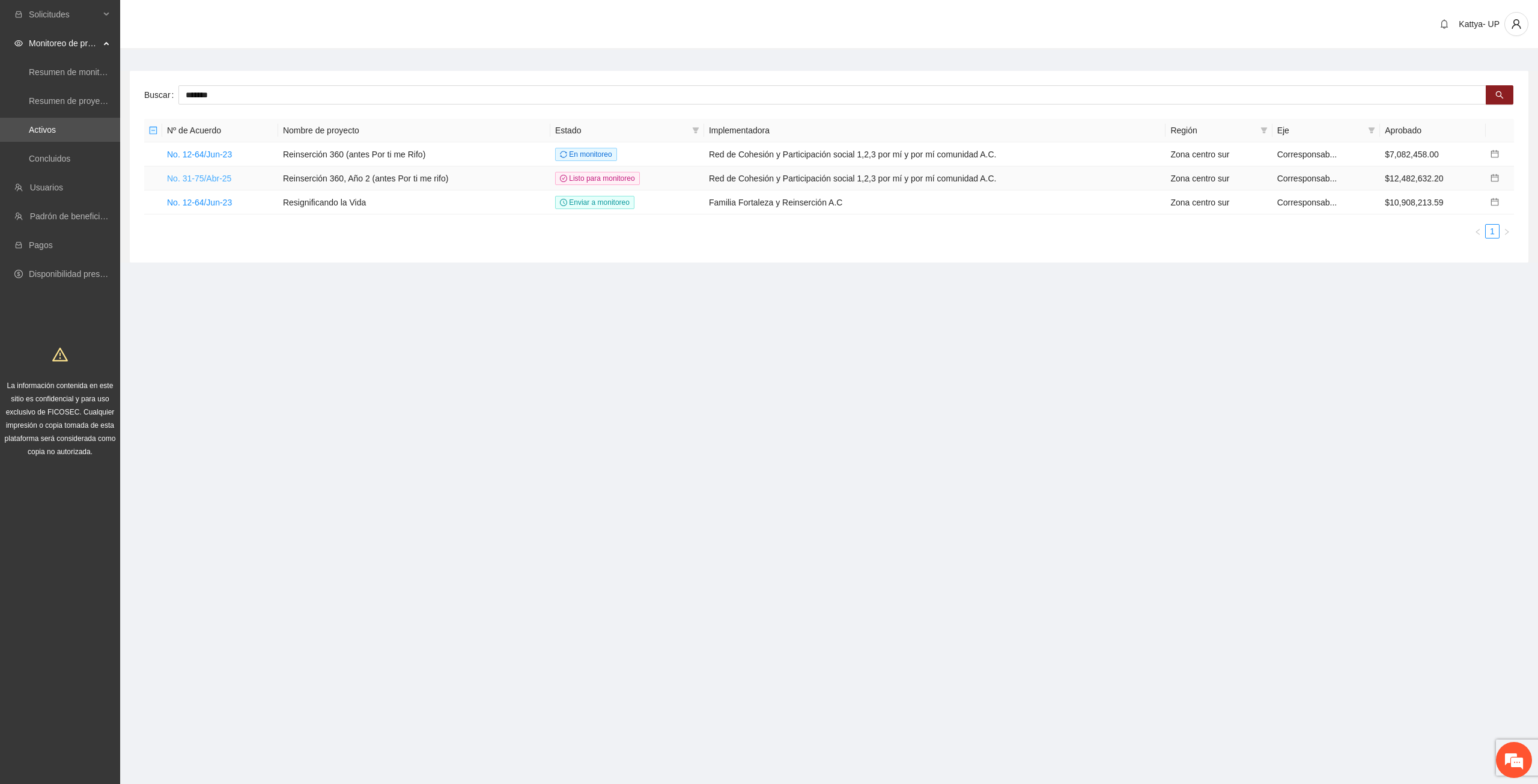
click at [193, 180] on link "No. 31-75/Abr-25" at bounding box center [200, 178] width 64 height 9
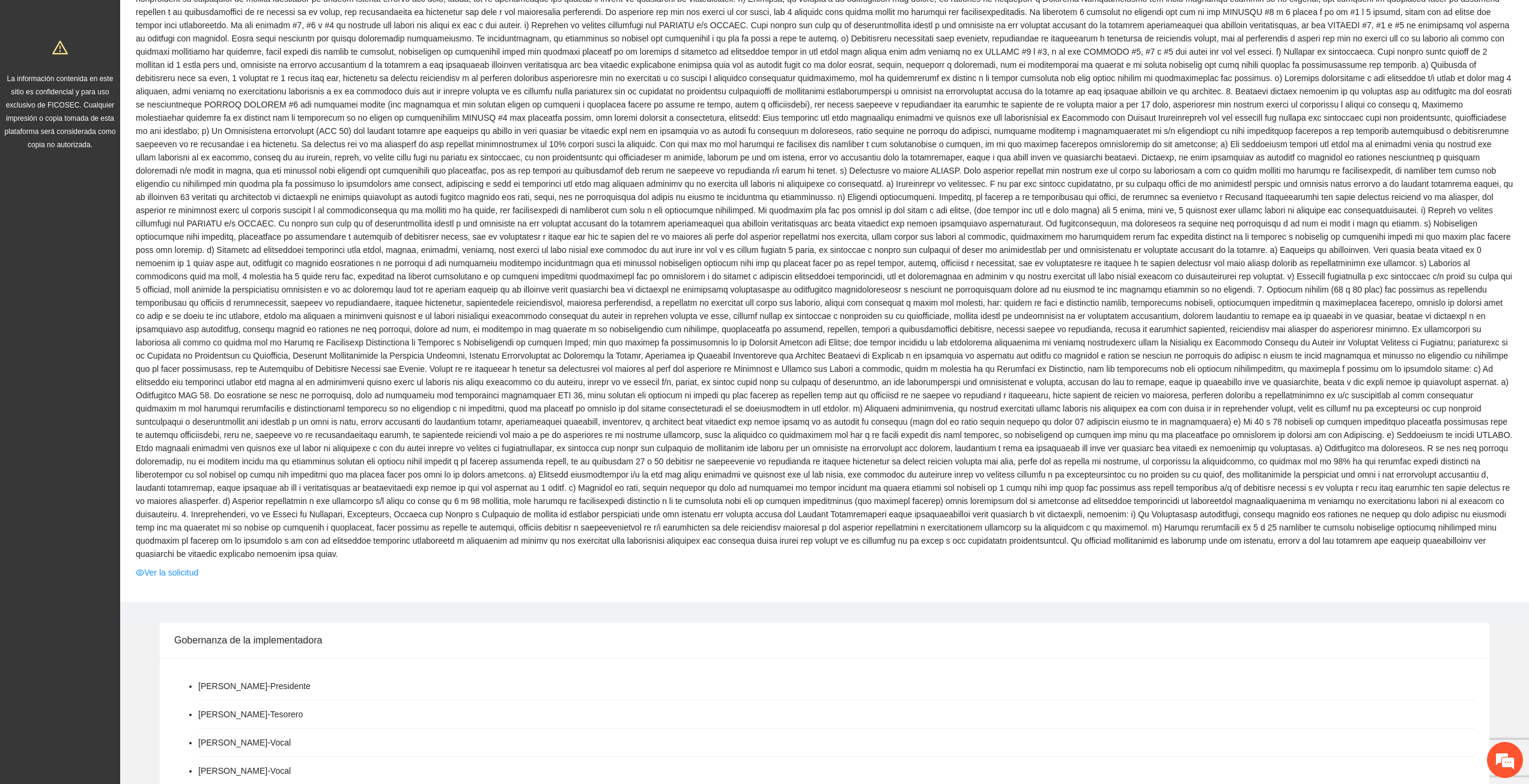
scroll to position [361, 0]
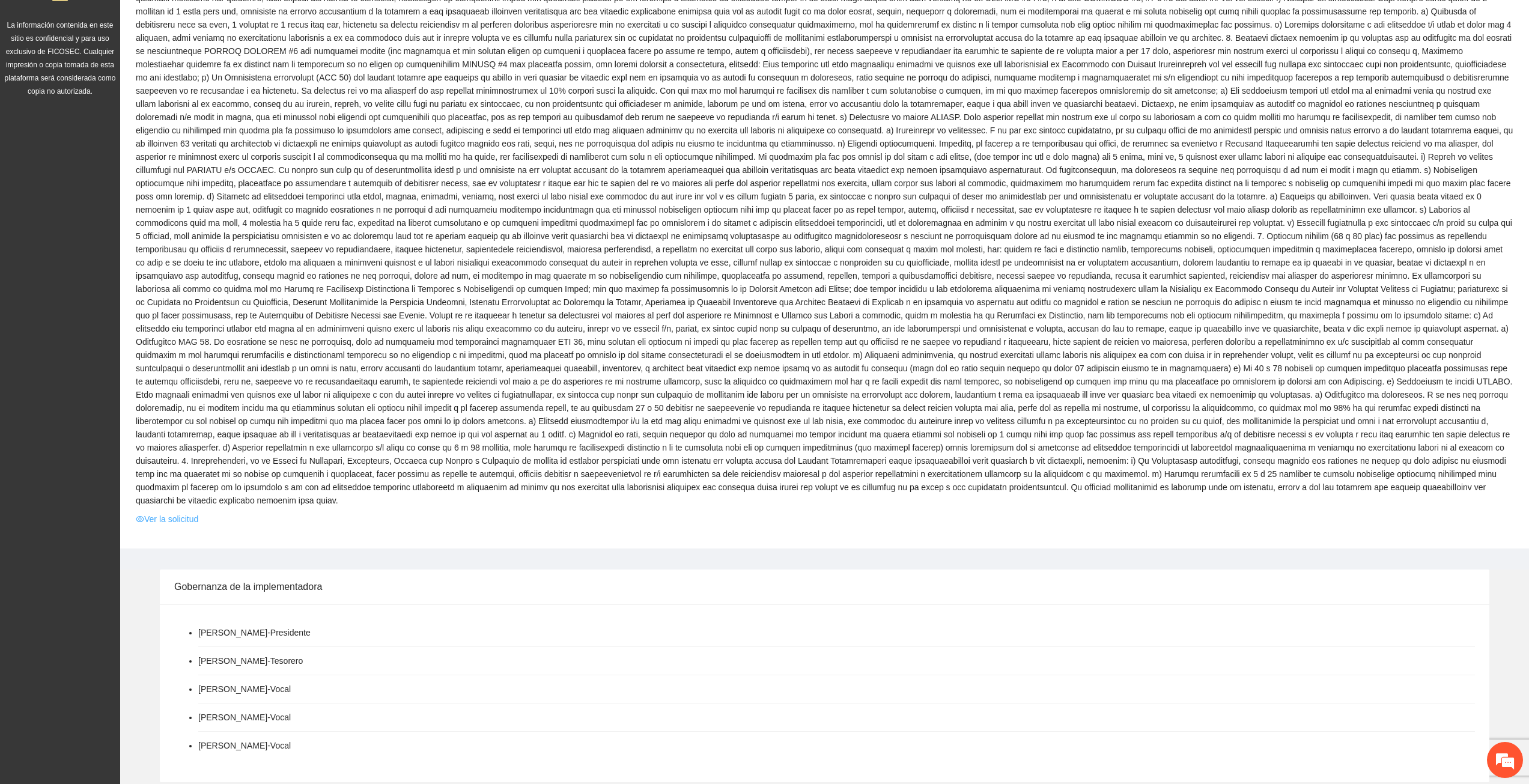
click at [155, 512] on link "Ver la solicitud" at bounding box center [167, 518] width 63 height 13
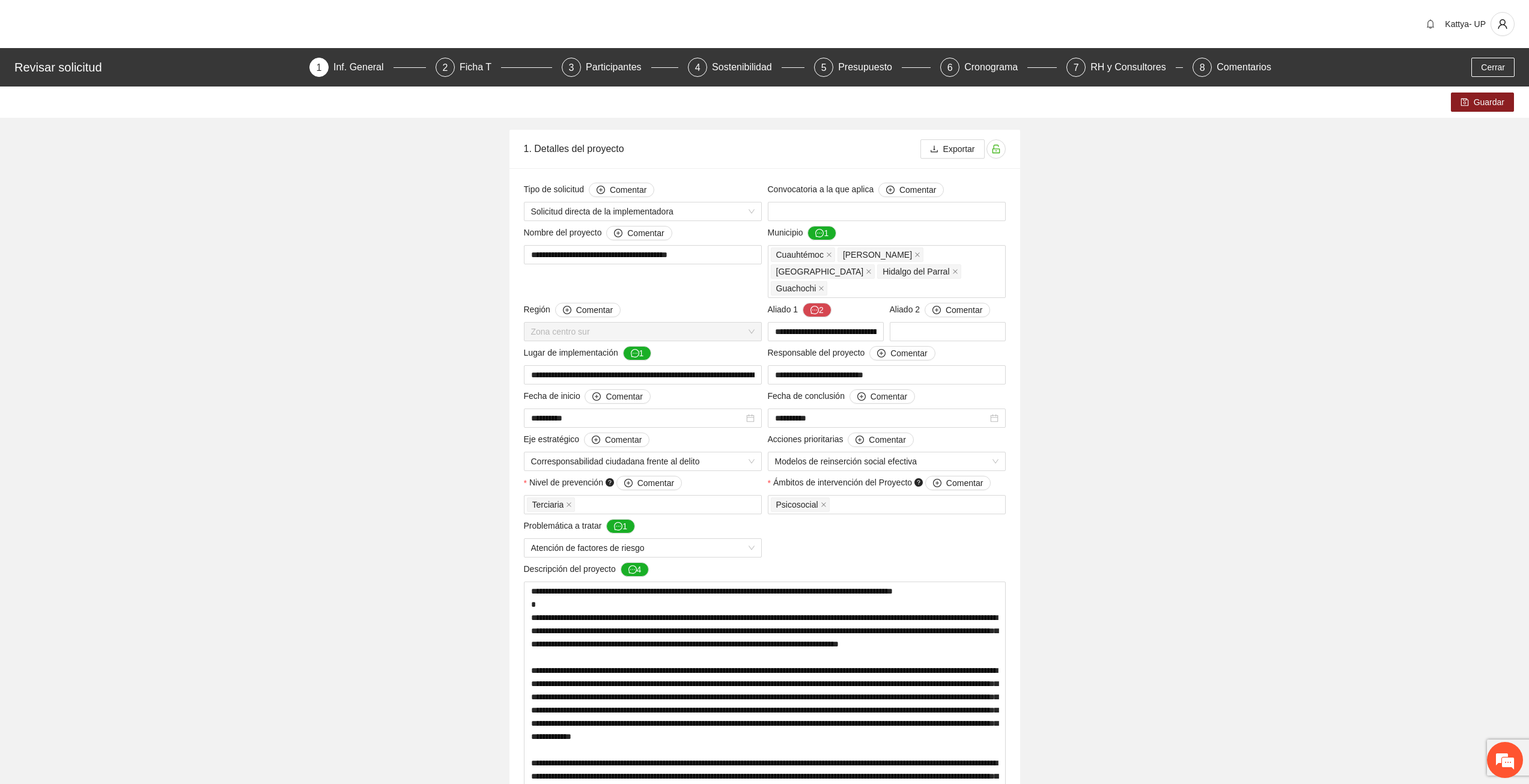
drag, startPoint x: 475, startPoint y: 343, endPoint x: 290, endPoint y: 152, distance: 265.9
click at [1487, 64] on span "Cerrar" at bounding box center [1492, 67] width 24 height 13
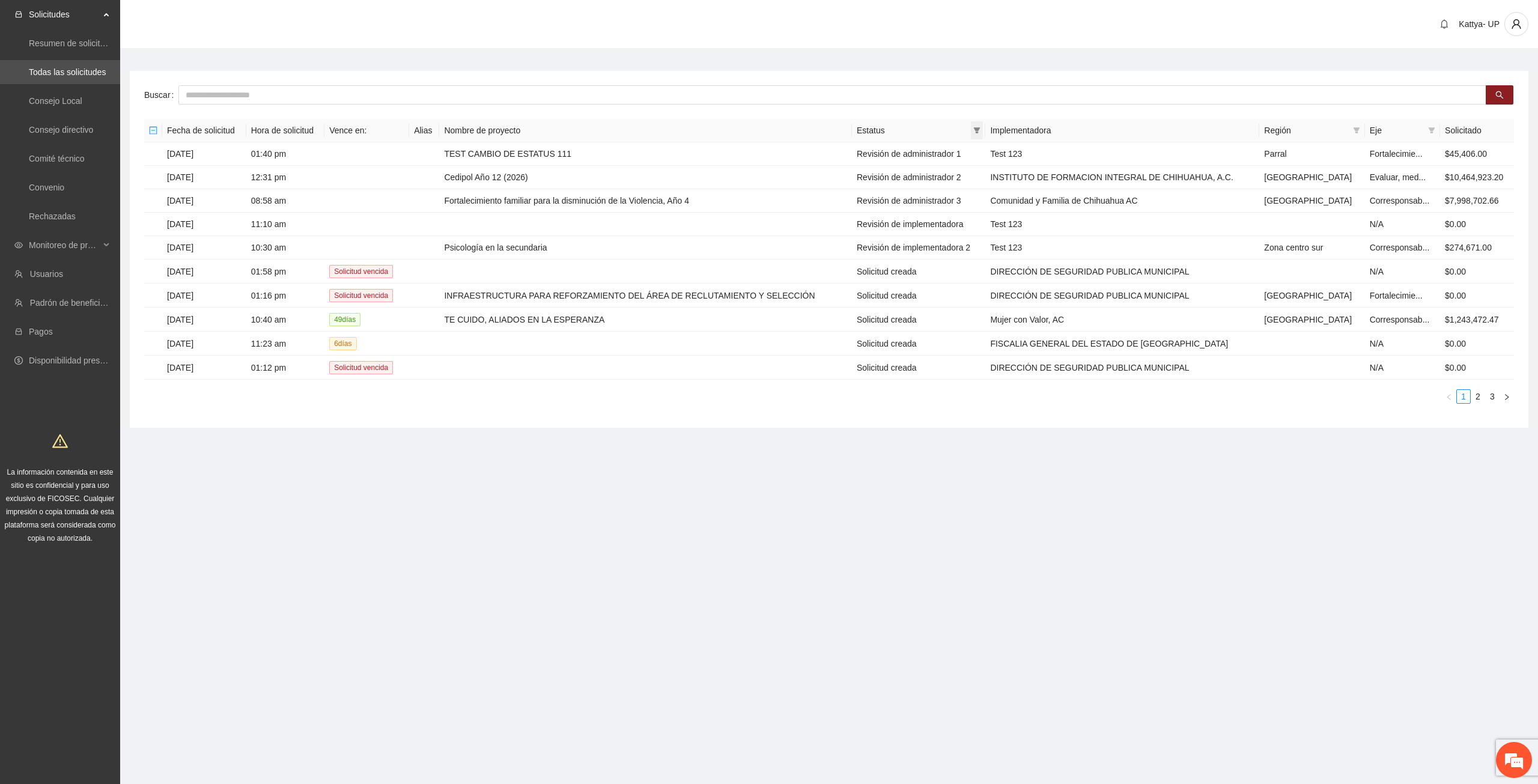
click at [981, 130] on icon "filter" at bounding box center [977, 130] width 6 height 6
click at [971, 174] on span "Revisión de administrador" at bounding box center [924, 173] width 129 height 13
click at [972, 207] on span "Revisión de administrador 1" at bounding box center [923, 211] width 109 height 9
click at [973, 255] on span "Revisión de administrador 2" at bounding box center [924, 250] width 129 height 13
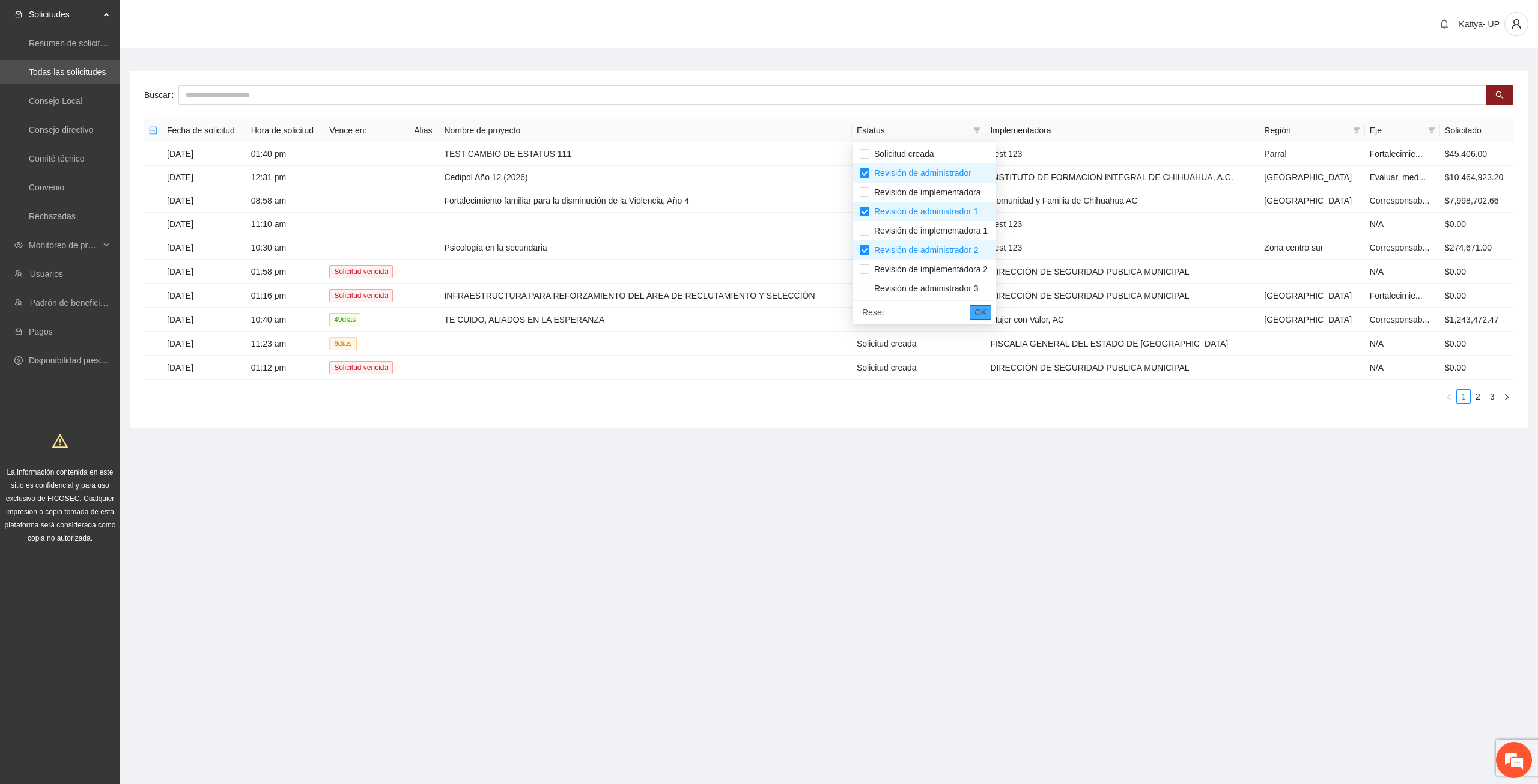
click at [986, 306] on span "OK" at bounding box center [980, 312] width 12 height 13
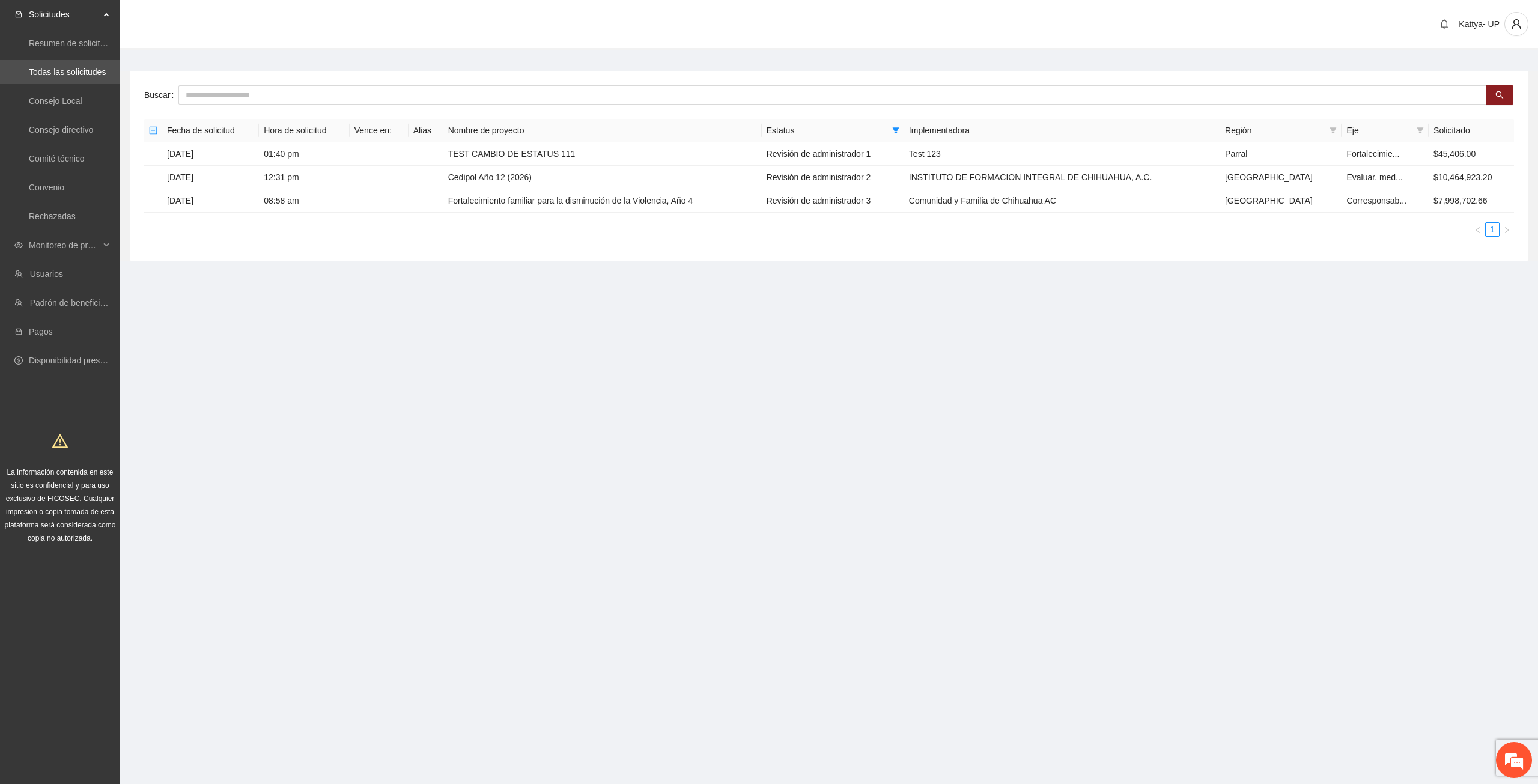
click at [704, 636] on section "Solicitudes Resumen de solicitudes por aprobar Todas las solicitudes Consejo Lo…" at bounding box center [769, 392] width 1538 height 784
